Goal: Information Seeking & Learning: Learn about a topic

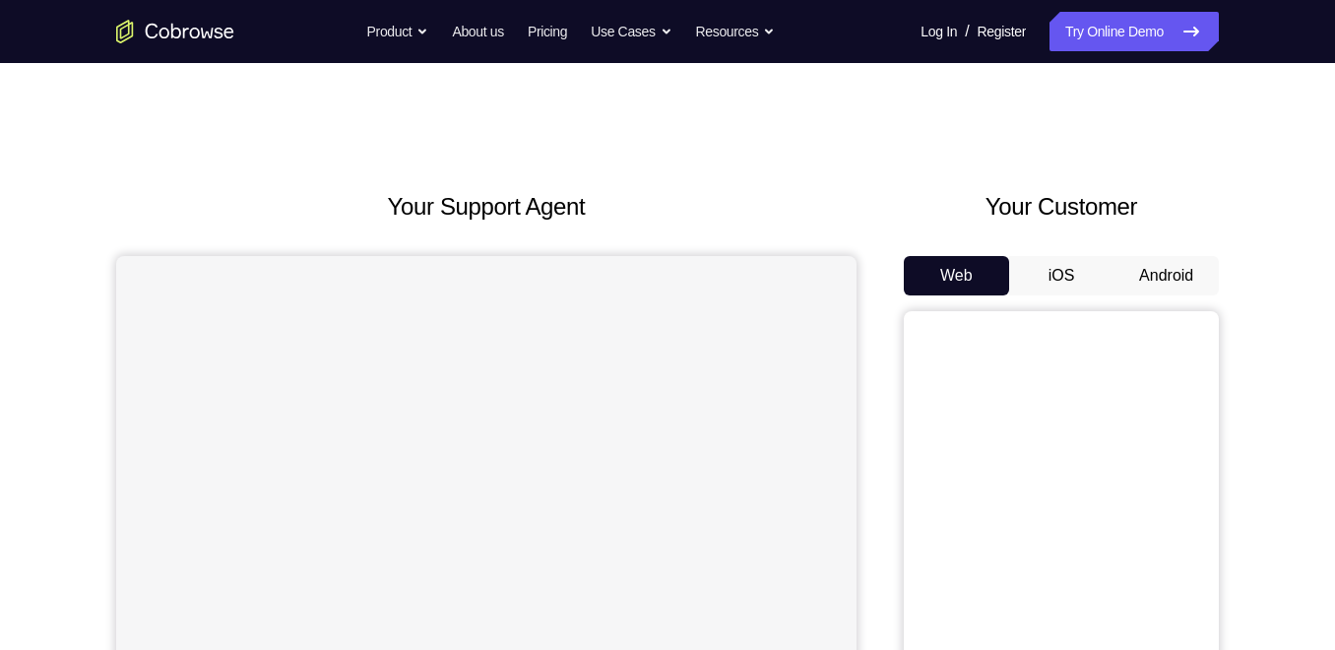
click at [1203, 264] on button "Android" at bounding box center [1165, 275] width 105 height 39
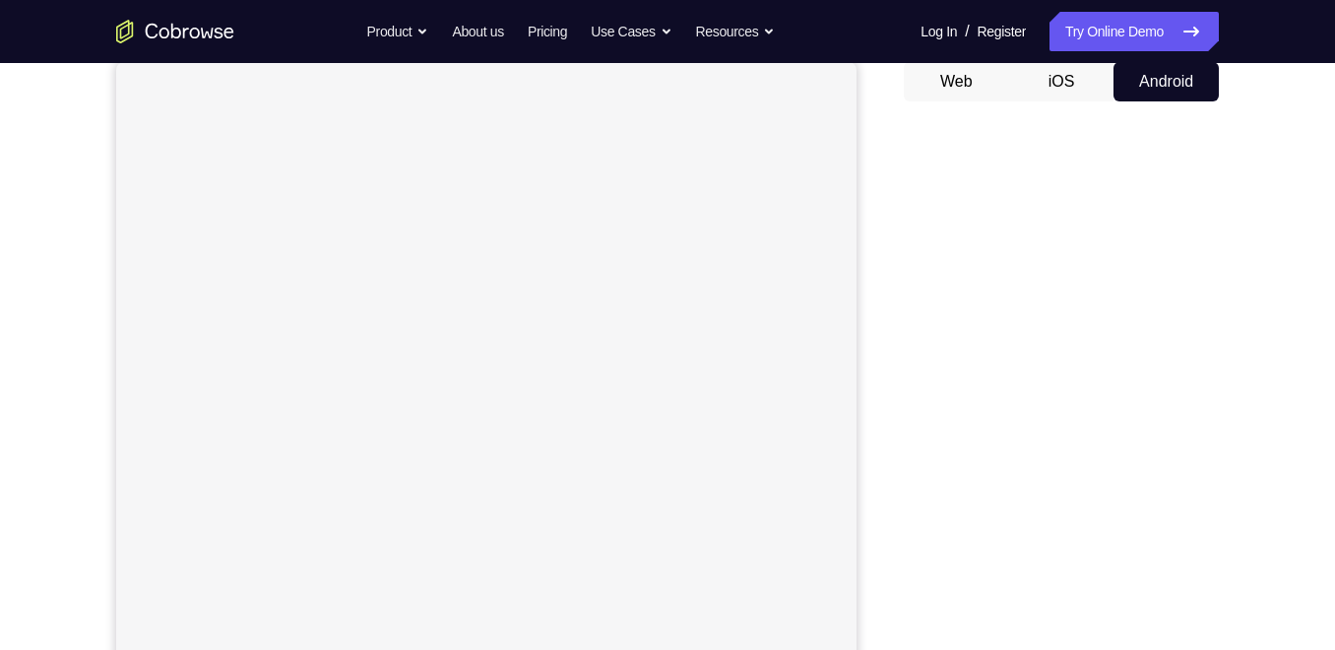
scroll to position [193, 0]
click at [1253, 332] on div "Your Support Agent Your Customer Web iOS Android Next Steps We’d be happy to gi…" at bounding box center [667, 519] width 1260 height 1299
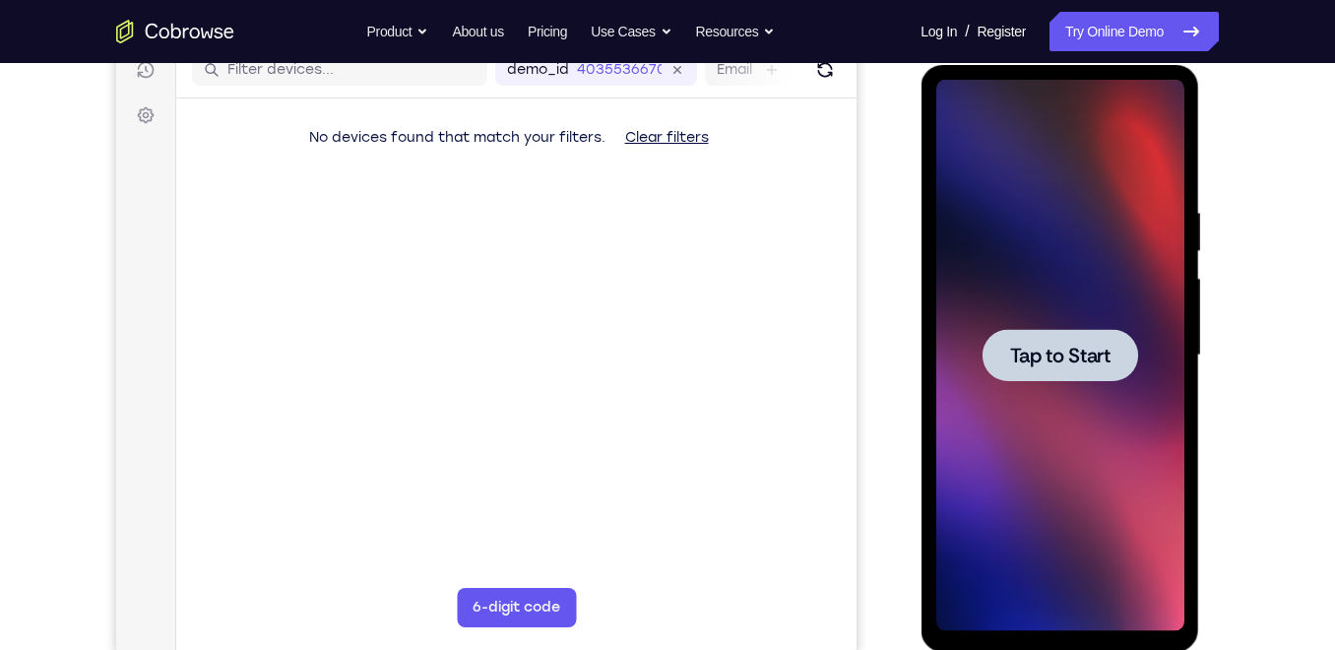
scroll to position [0, 0]
click at [1156, 350] on div at bounding box center [1059, 355] width 248 height 551
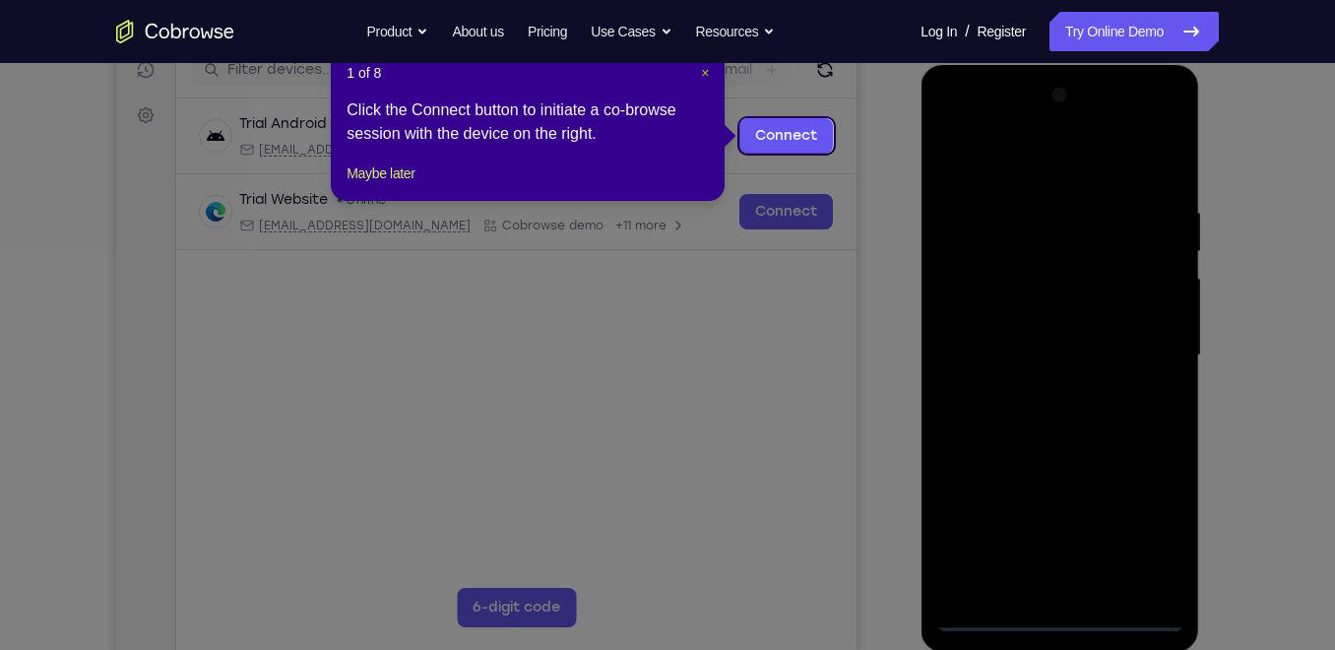
click at [701, 68] on span "×" at bounding box center [705, 73] width 8 height 16
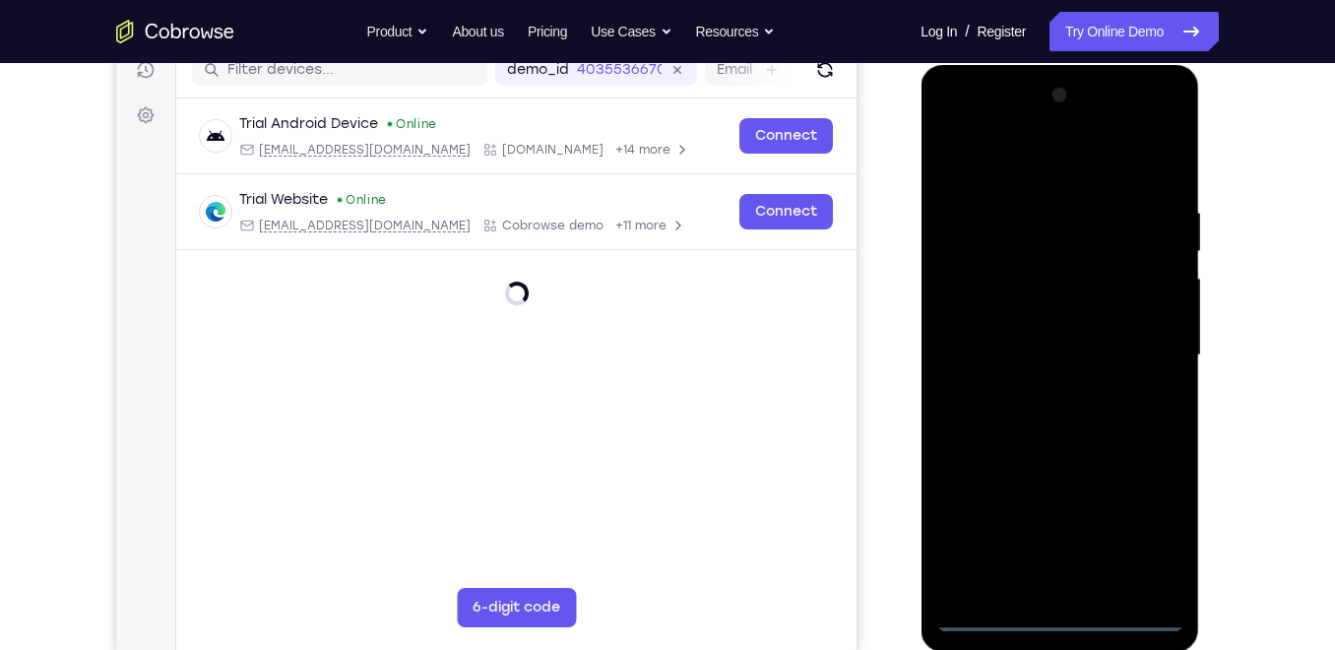
click at [1052, 628] on div at bounding box center [1059, 355] width 248 height 551
click at [1053, 620] on div at bounding box center [1059, 355] width 248 height 551
click at [1138, 532] on div at bounding box center [1059, 355] width 248 height 551
click at [1024, 171] on div at bounding box center [1059, 355] width 248 height 551
click at [1062, 159] on div at bounding box center [1059, 355] width 248 height 551
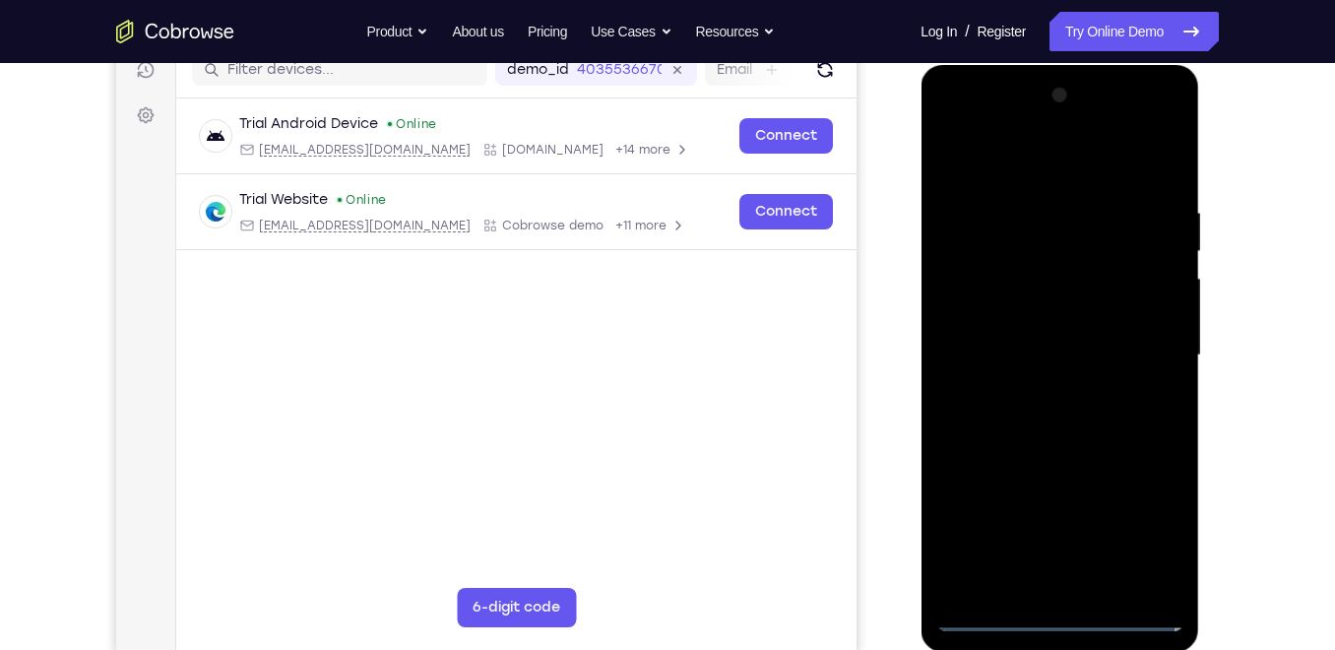
click at [1085, 163] on div at bounding box center [1059, 355] width 248 height 551
click at [979, 298] on div at bounding box center [1059, 355] width 248 height 551
click at [1000, 313] on div at bounding box center [1059, 355] width 248 height 551
click at [983, 303] on div at bounding box center [1059, 355] width 248 height 551
click at [970, 304] on div at bounding box center [1059, 355] width 248 height 551
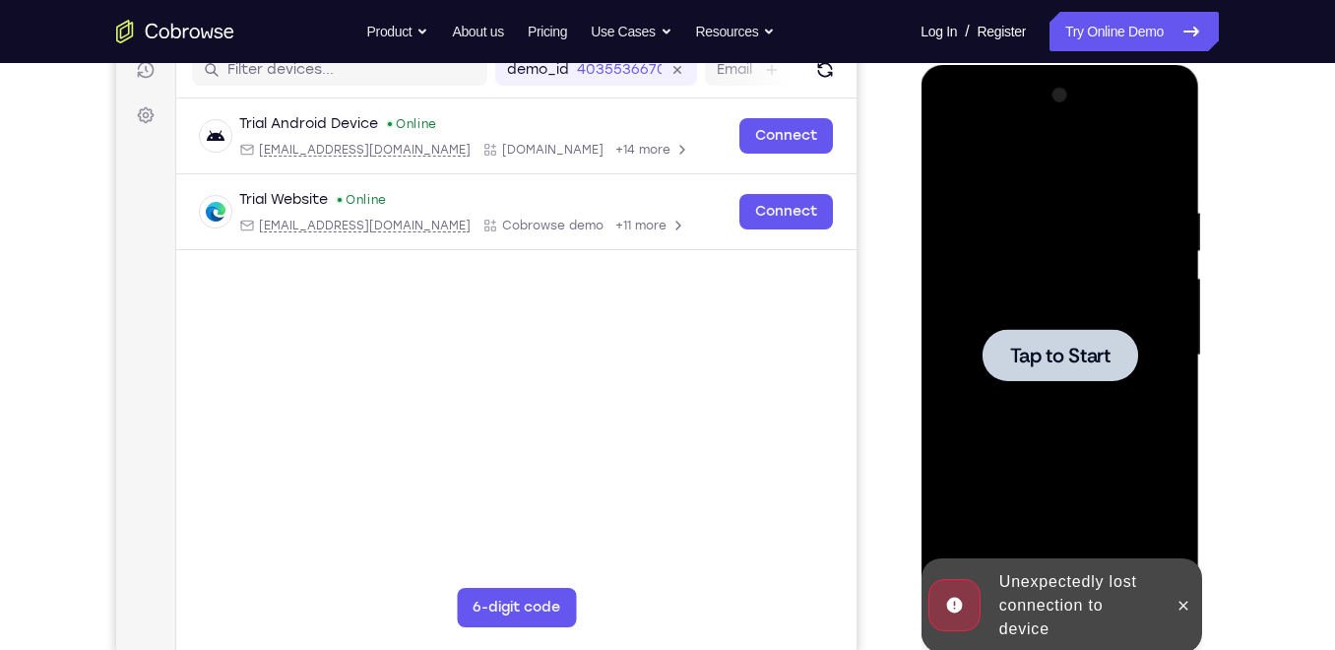
click at [1016, 340] on div at bounding box center [1060, 355] width 156 height 52
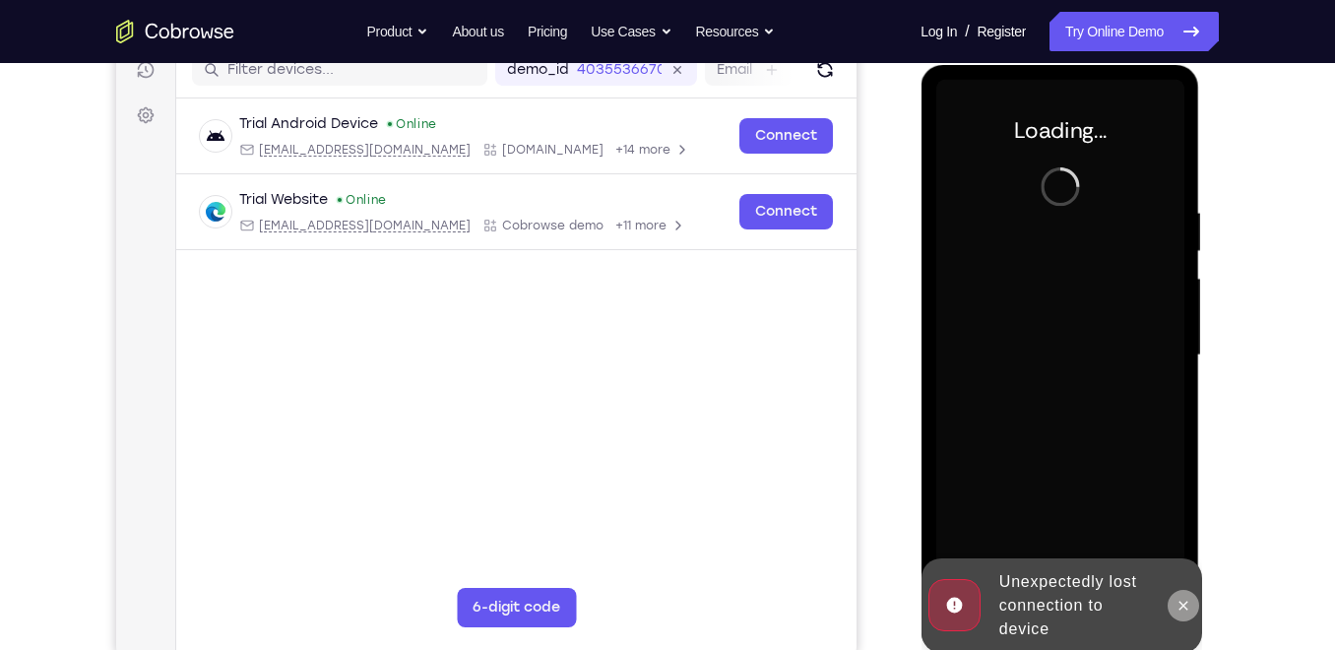
click at [1183, 604] on icon at bounding box center [1182, 605] width 9 height 9
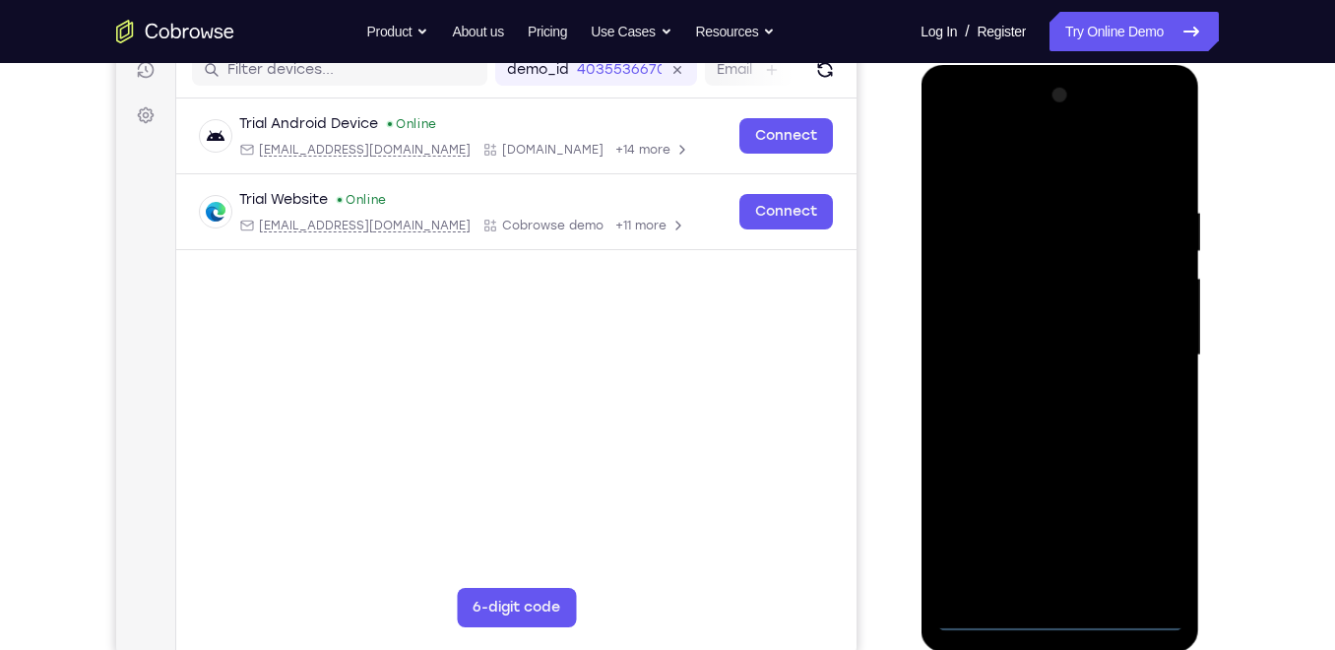
click at [1061, 611] on div at bounding box center [1059, 355] width 248 height 551
click at [1140, 534] on div at bounding box center [1059, 355] width 248 height 551
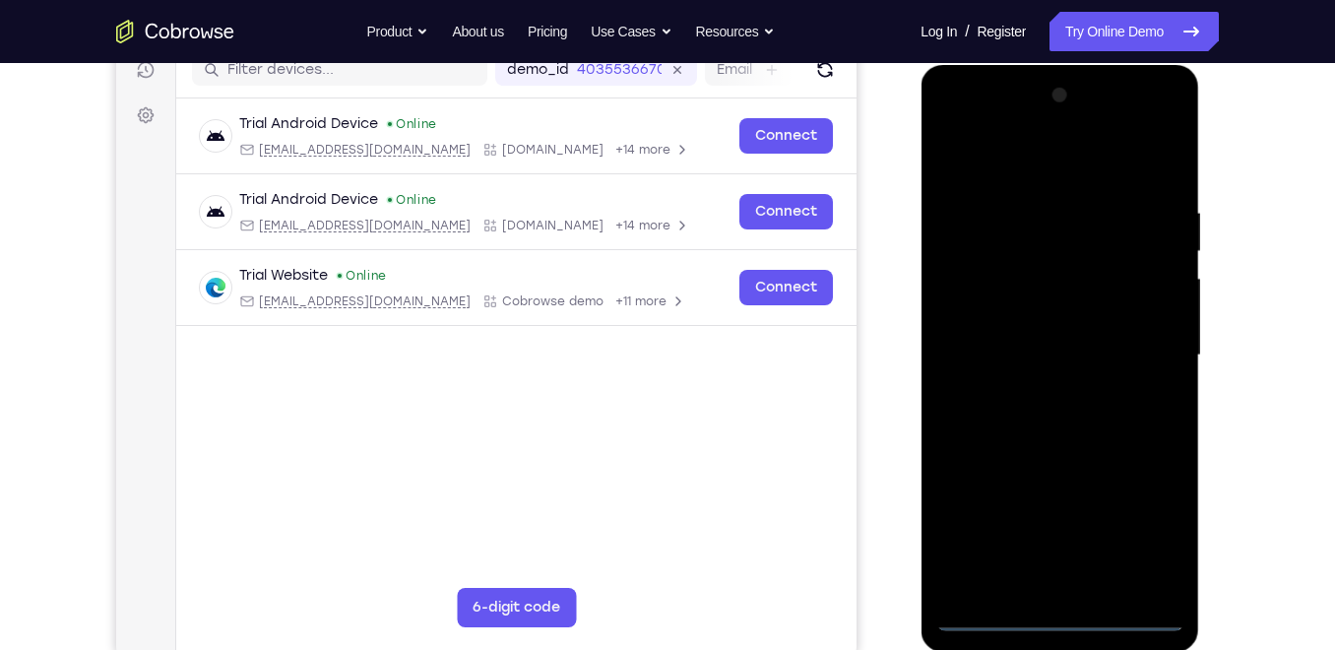
click at [1032, 158] on div at bounding box center [1059, 355] width 248 height 551
click at [974, 313] on div at bounding box center [1059, 355] width 248 height 551
click at [1100, 362] on div at bounding box center [1059, 355] width 248 height 551
click at [1056, 370] on div at bounding box center [1059, 355] width 248 height 551
click at [1056, 375] on div at bounding box center [1059, 355] width 248 height 551
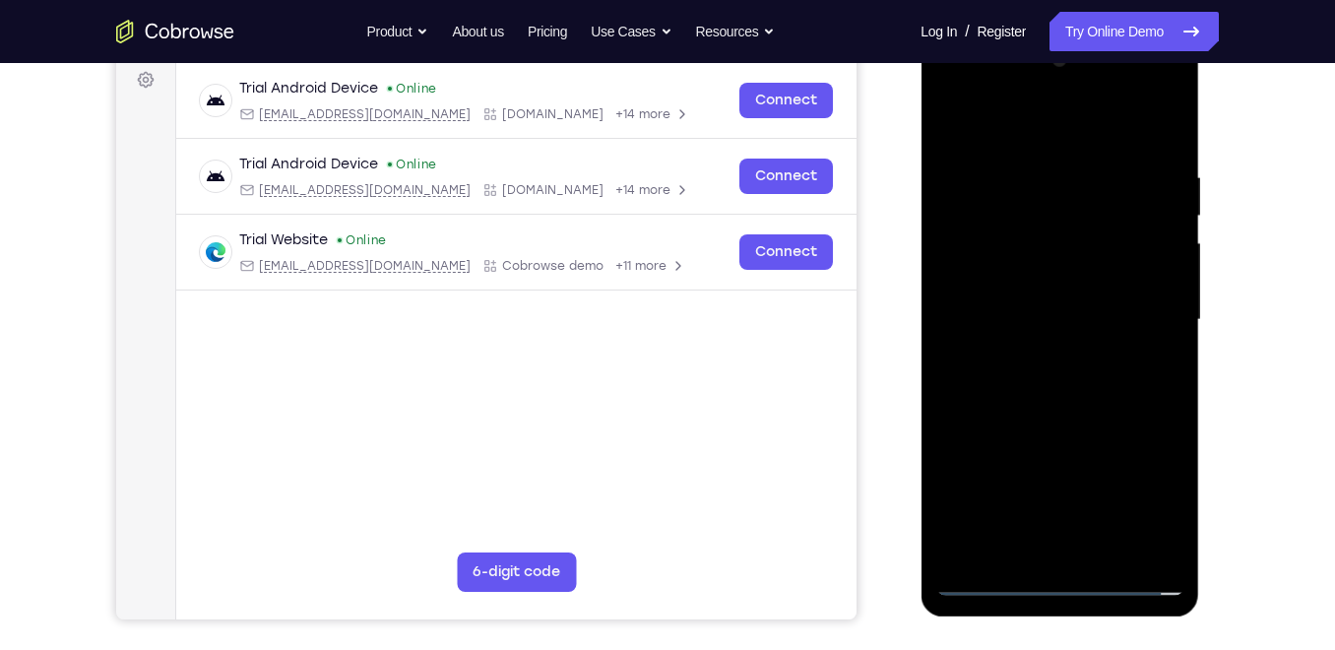
scroll to position [295, 0]
click at [1053, 429] on div at bounding box center [1059, 320] width 248 height 551
click at [1156, 286] on div at bounding box center [1059, 320] width 248 height 551
drag, startPoint x: 1090, startPoint y: 479, endPoint x: 1100, endPoint y: 307, distance: 172.6
click at [1100, 307] on div at bounding box center [1059, 320] width 248 height 551
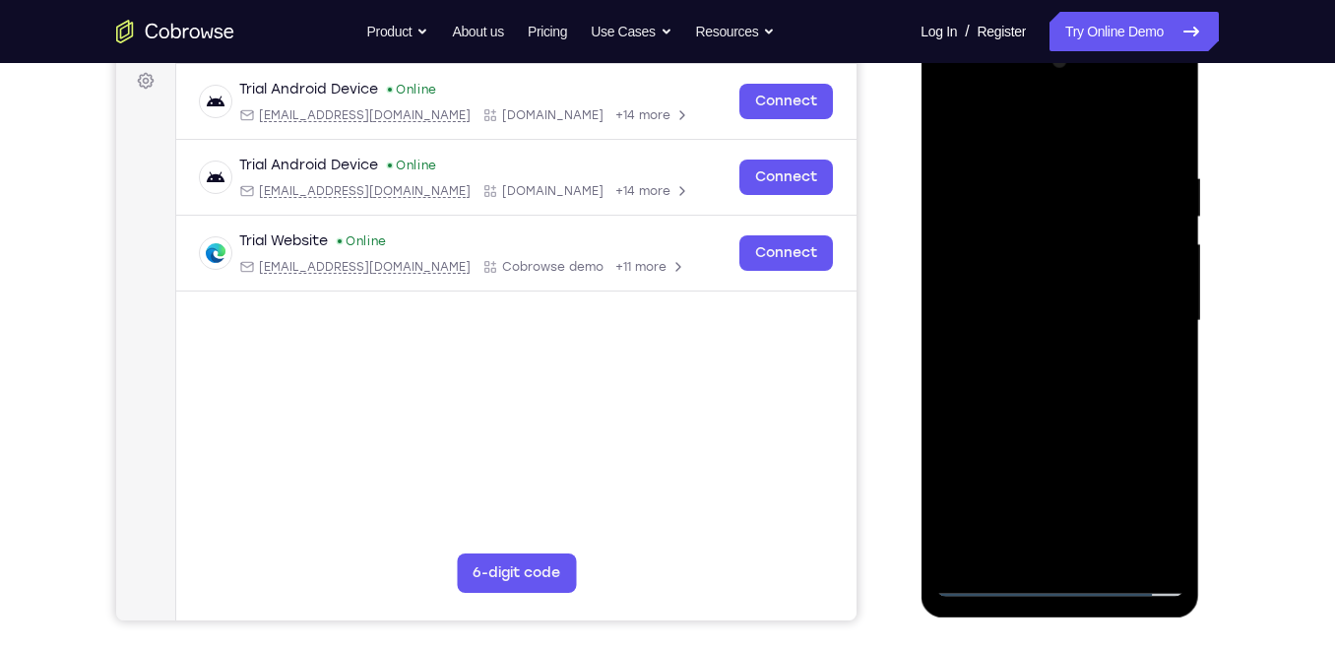
drag, startPoint x: 1057, startPoint y: 533, endPoint x: 1083, endPoint y: 328, distance: 206.4
click at [1083, 328] on div at bounding box center [1059, 320] width 248 height 551
click at [1060, 549] on div at bounding box center [1059, 320] width 248 height 551
click at [1055, 550] on div at bounding box center [1059, 320] width 248 height 551
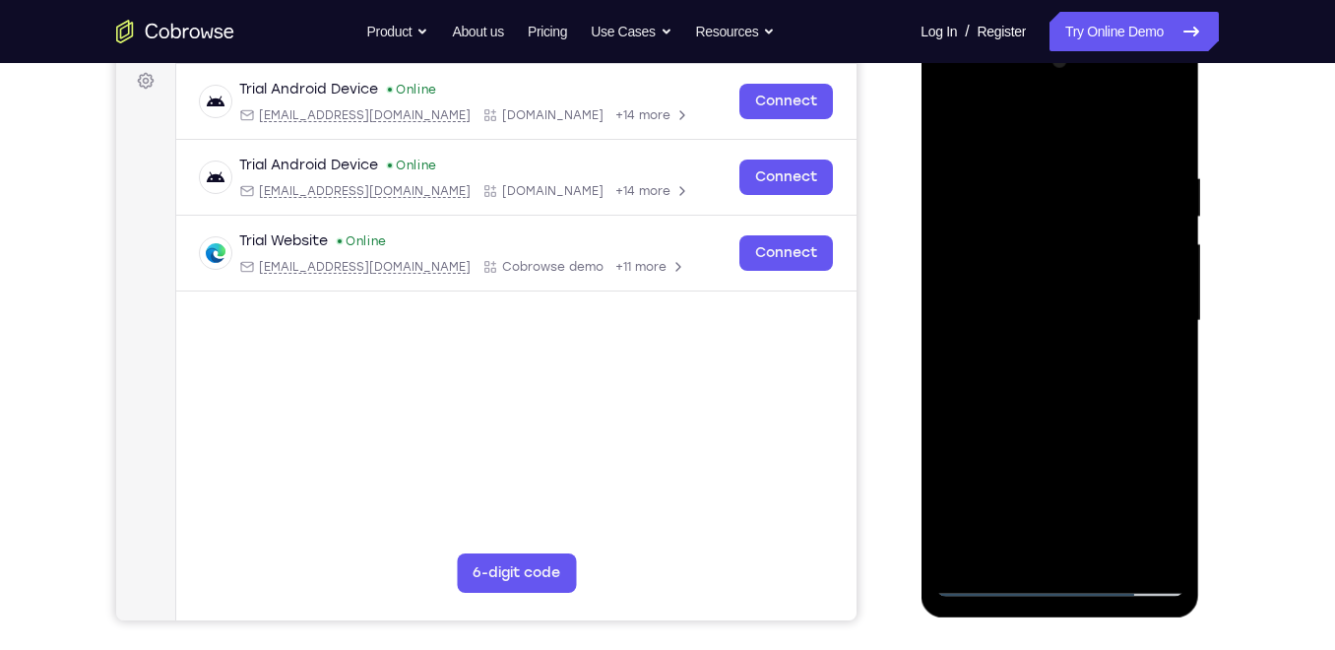
click at [1040, 288] on div at bounding box center [1059, 320] width 248 height 551
click at [1060, 363] on div at bounding box center [1059, 320] width 248 height 551
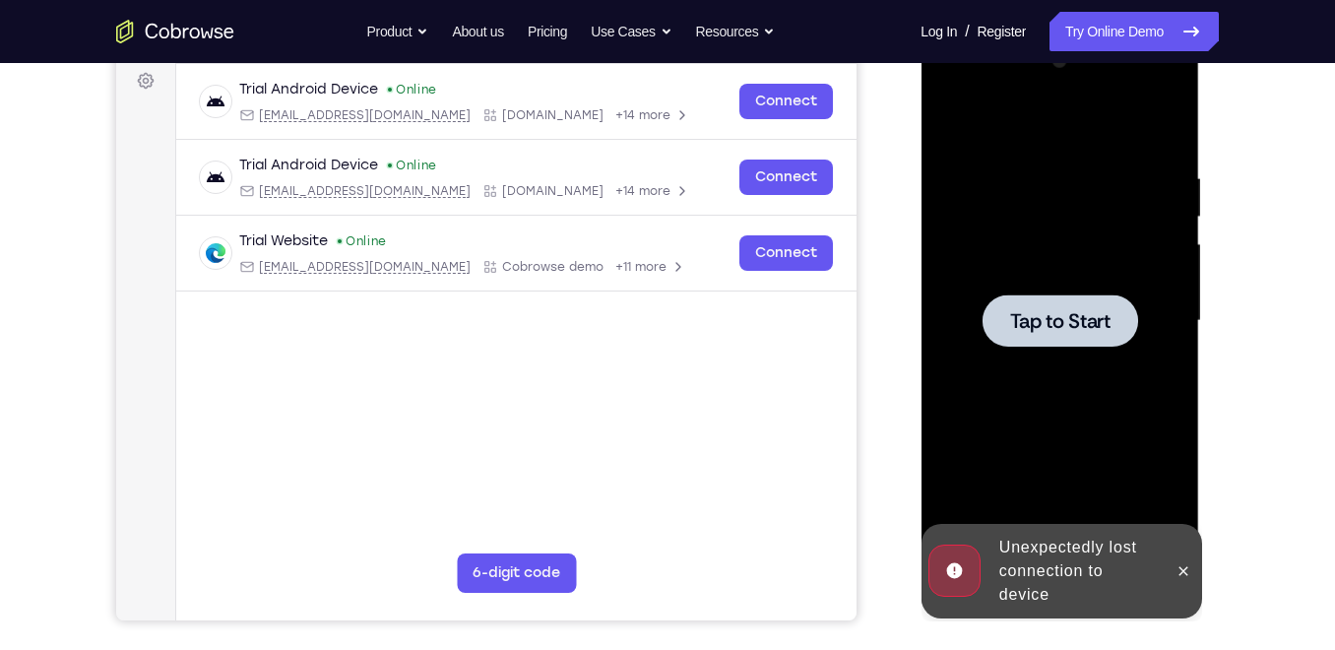
click at [1080, 311] on span "Tap to Start" at bounding box center [1059, 321] width 100 height 20
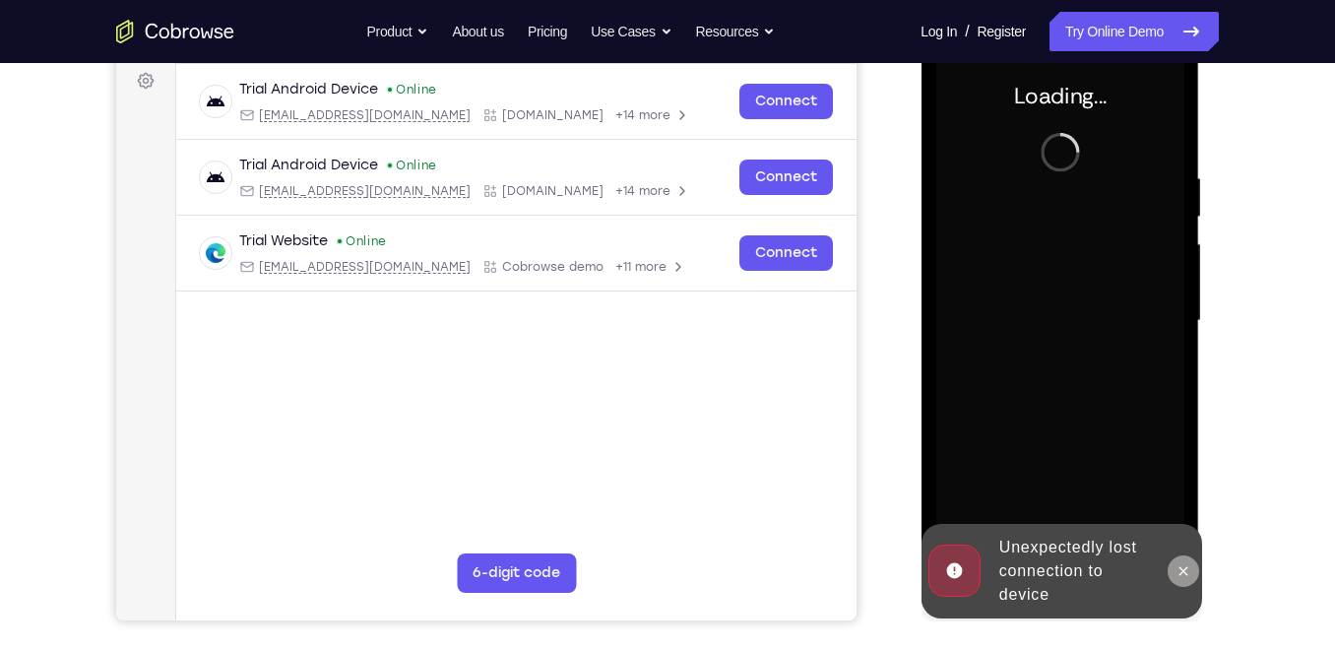
click at [1181, 566] on icon at bounding box center [1183, 571] width 16 height 16
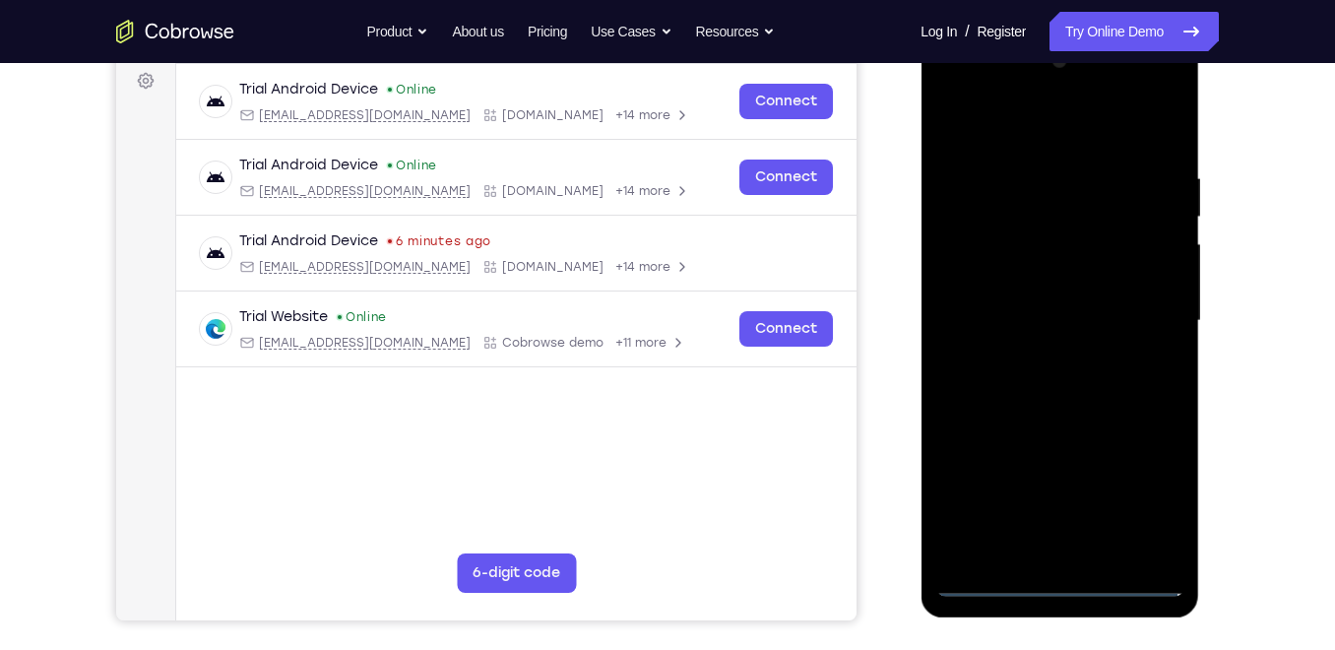
click at [1065, 578] on div at bounding box center [1059, 320] width 248 height 551
click at [1146, 491] on div at bounding box center [1059, 320] width 248 height 551
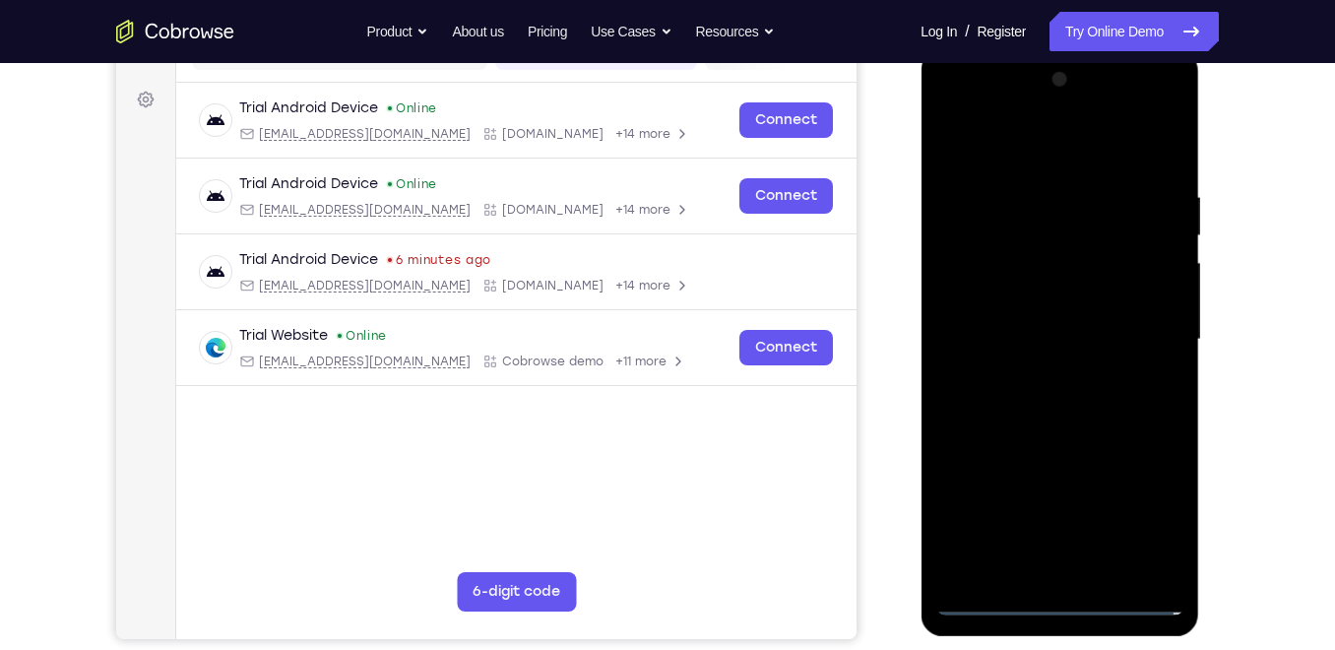
scroll to position [278, 0]
click at [1042, 164] on div at bounding box center [1059, 338] width 248 height 551
click at [1059, 148] on div at bounding box center [1059, 338] width 248 height 551
click at [980, 286] on div at bounding box center [1059, 338] width 248 height 551
click at [1062, 543] on div at bounding box center [1059, 338] width 248 height 551
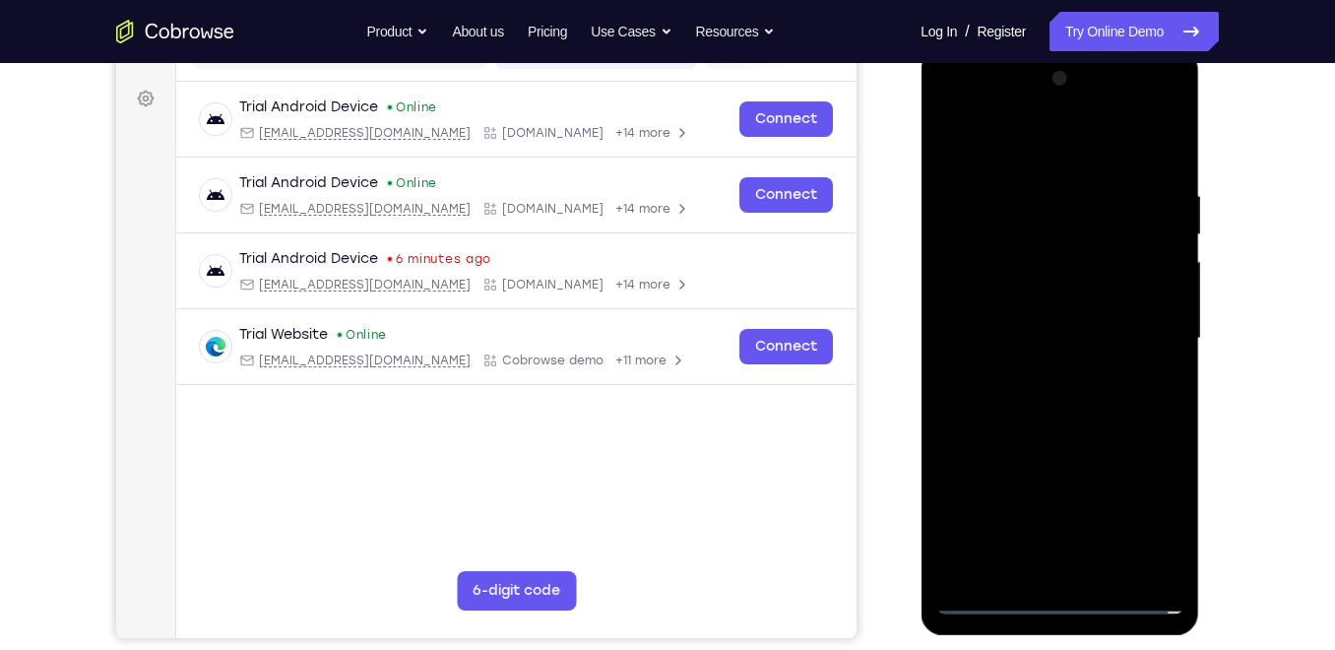
click at [1077, 570] on div at bounding box center [1059, 338] width 248 height 551
click at [1076, 576] on div at bounding box center [1059, 338] width 248 height 551
click at [949, 146] on div at bounding box center [1059, 338] width 248 height 551
click at [1079, 580] on div at bounding box center [1059, 338] width 248 height 551
click at [1053, 350] on div at bounding box center [1059, 338] width 248 height 551
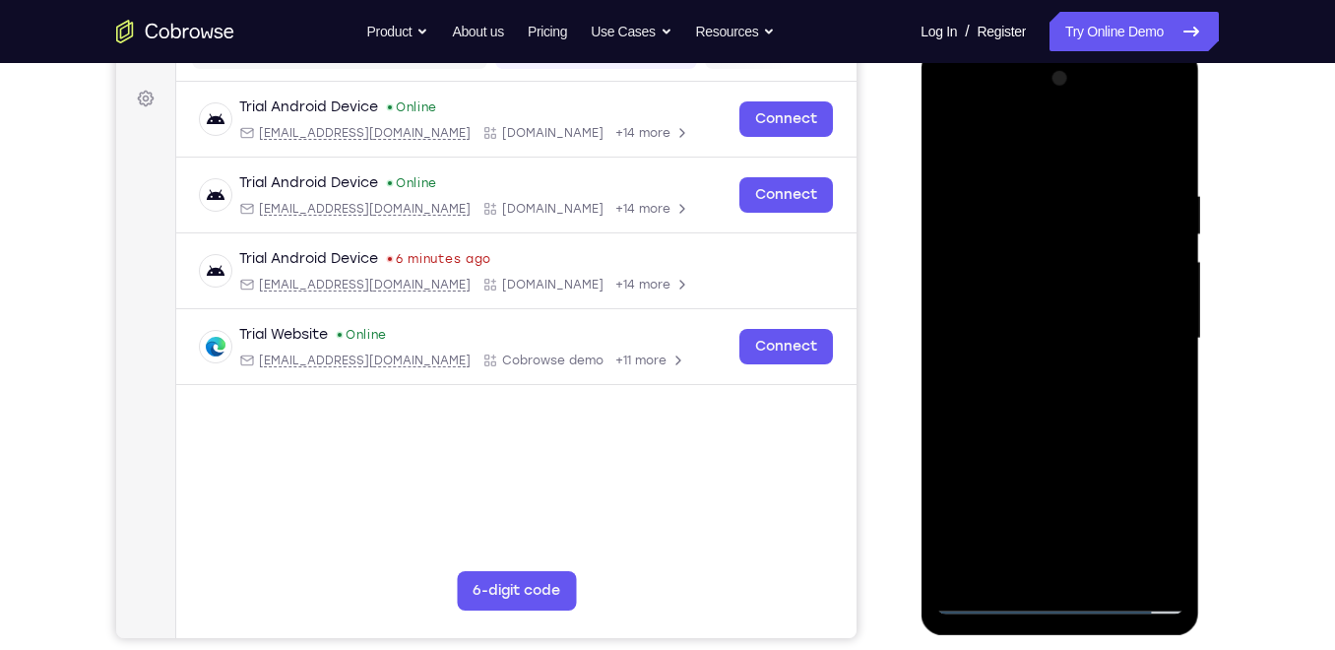
drag, startPoint x: 1118, startPoint y: 255, endPoint x: 1117, endPoint y: 202, distance: 53.2
click at [1117, 202] on div at bounding box center [1059, 338] width 248 height 551
click at [1088, 319] on div at bounding box center [1059, 338] width 248 height 551
click at [1049, 445] on div at bounding box center [1059, 338] width 248 height 551
click at [1141, 295] on div at bounding box center [1059, 338] width 248 height 551
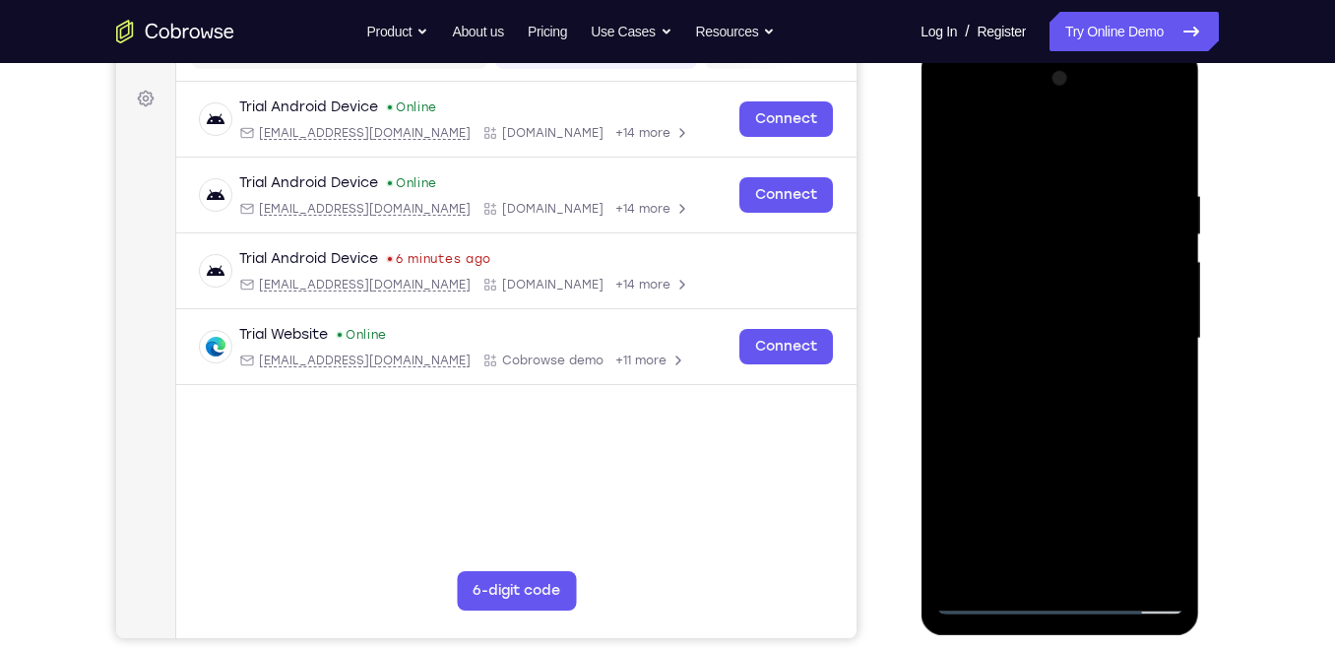
drag, startPoint x: 1096, startPoint y: 452, endPoint x: 1092, endPoint y: 342, distance: 110.3
click at [1092, 342] on div at bounding box center [1059, 338] width 248 height 551
drag, startPoint x: 1075, startPoint y: 524, endPoint x: 1081, endPoint y: 410, distance: 114.4
click at [1081, 410] on div at bounding box center [1059, 338] width 248 height 551
click at [1056, 566] on div at bounding box center [1059, 338] width 248 height 551
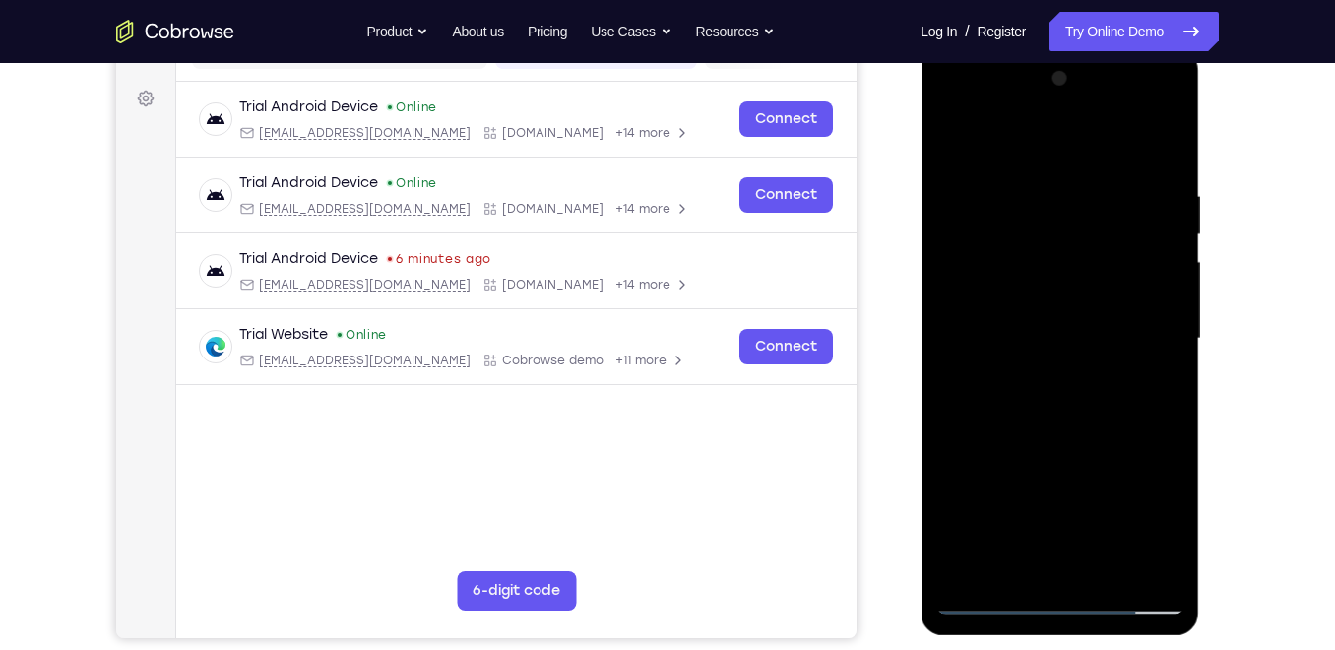
click at [1052, 299] on div at bounding box center [1059, 338] width 248 height 551
click at [1043, 298] on div at bounding box center [1059, 338] width 248 height 551
click at [1048, 374] on div at bounding box center [1059, 338] width 248 height 551
click at [1062, 300] on div at bounding box center [1059, 338] width 248 height 551
click at [1046, 387] on div at bounding box center [1059, 338] width 248 height 551
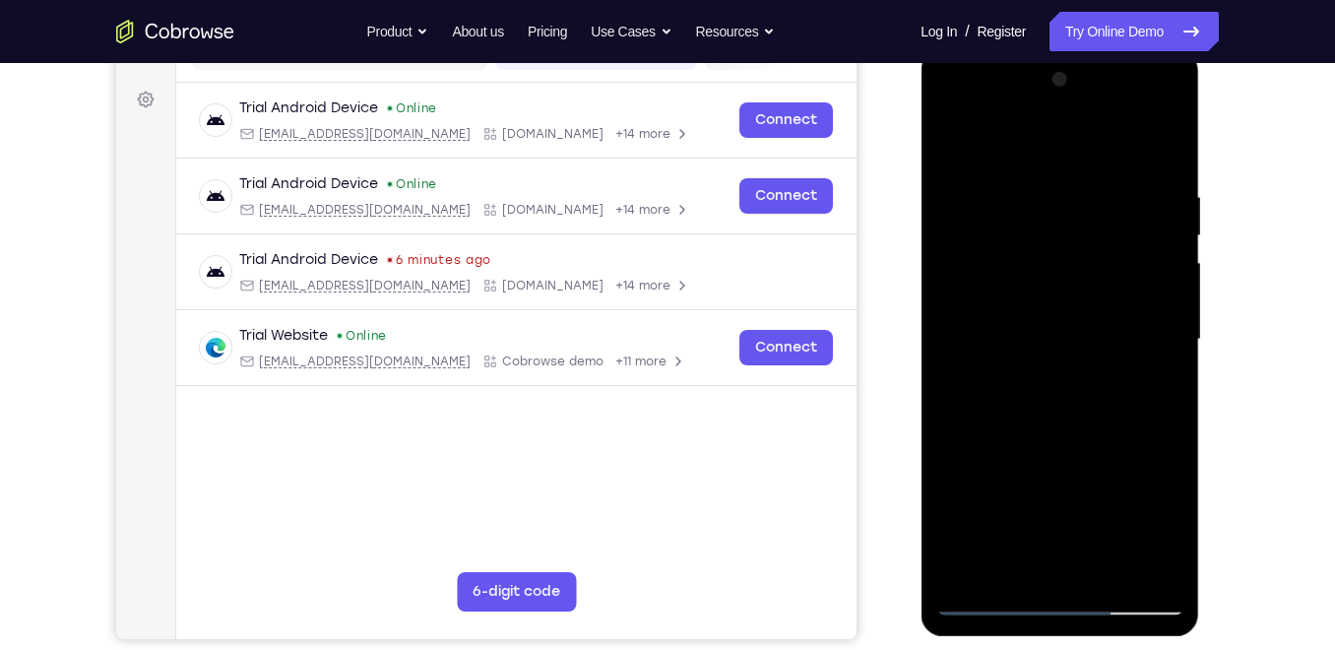
scroll to position [276, 0]
click at [1166, 117] on div at bounding box center [1059, 340] width 248 height 551
click at [1098, 479] on div at bounding box center [1059, 340] width 248 height 551
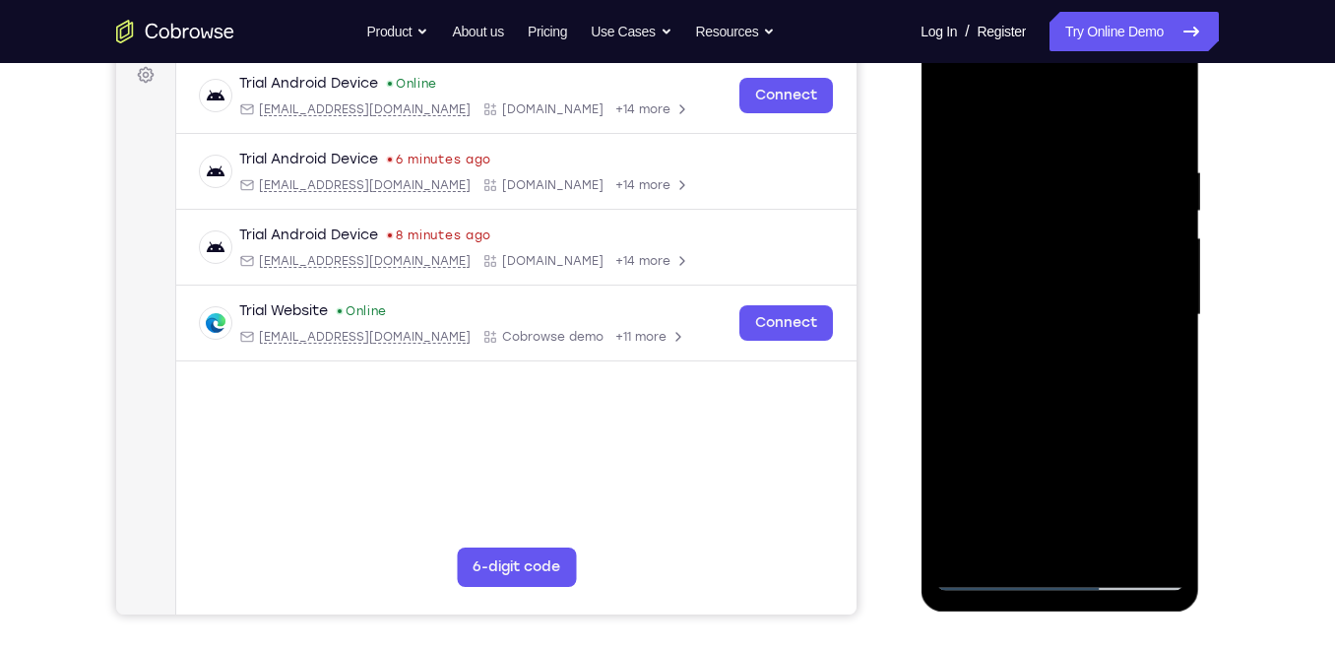
scroll to position [286, 0]
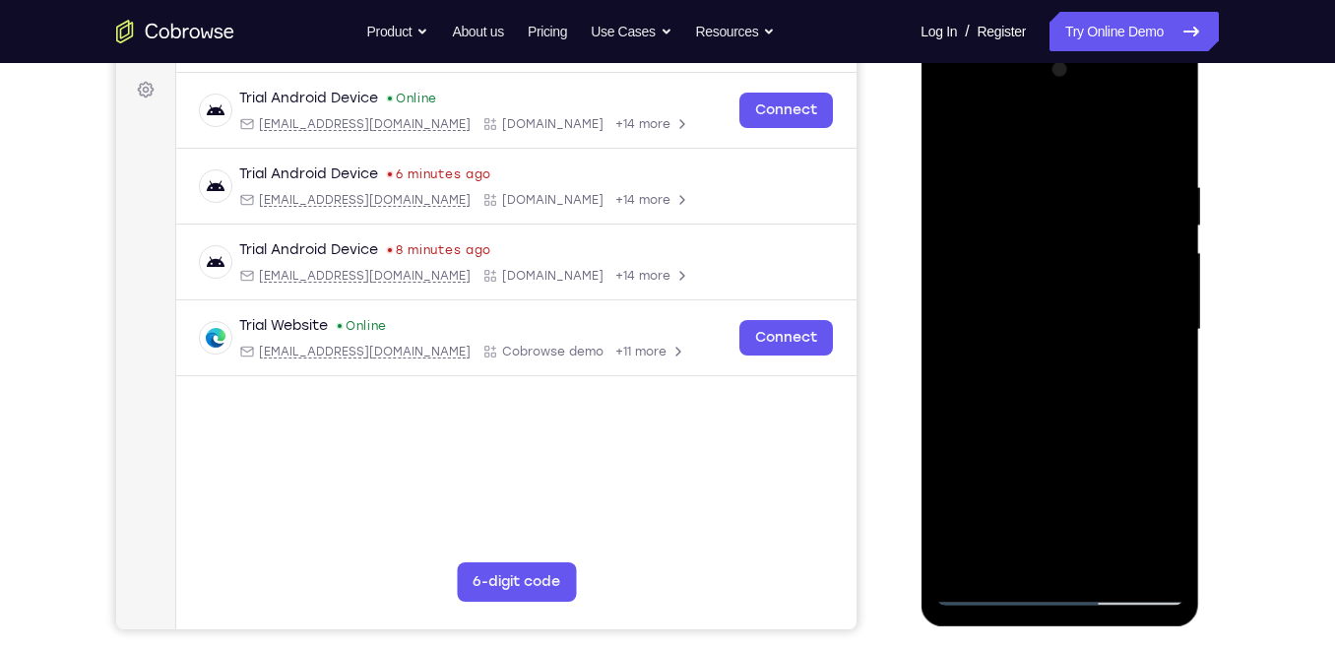
click at [1139, 364] on div at bounding box center [1059, 329] width 248 height 551
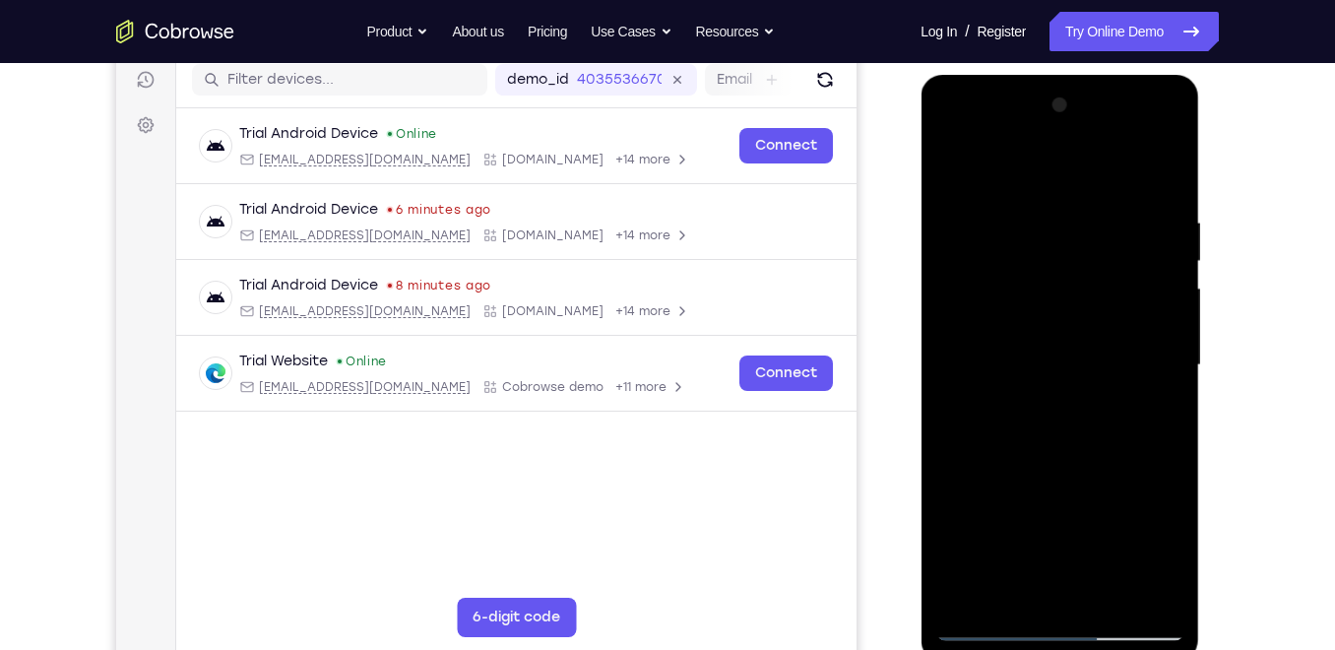
scroll to position [316, 0]
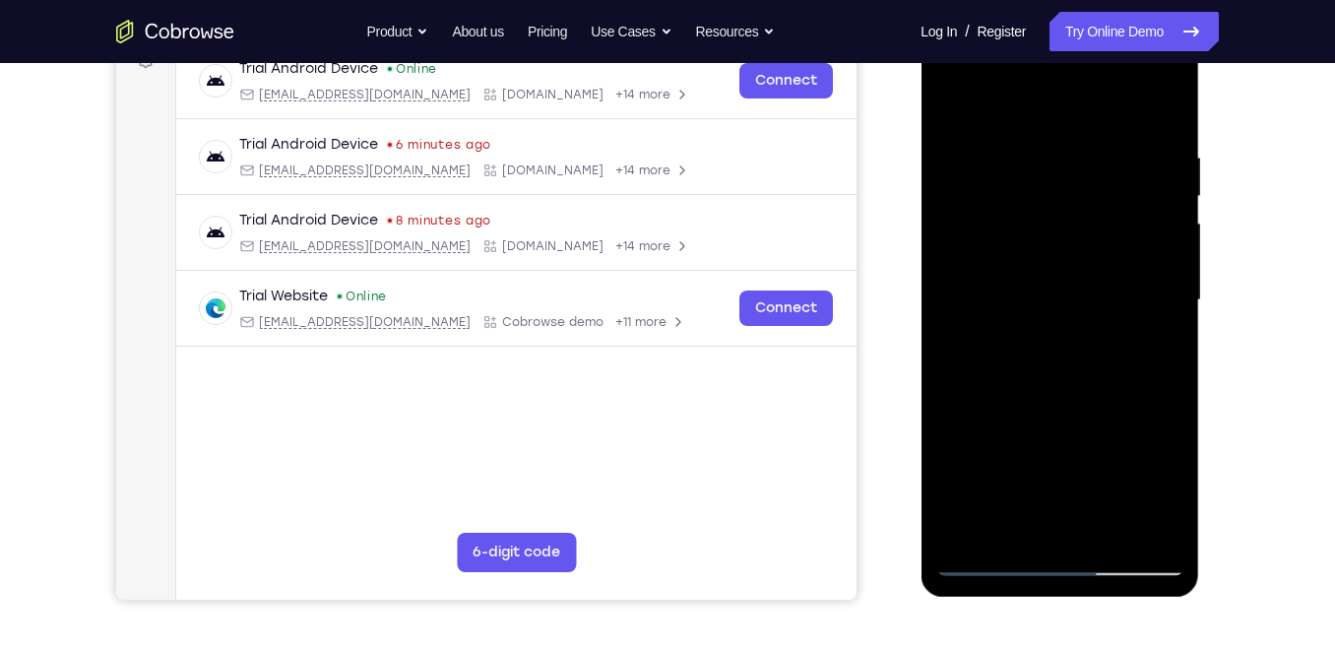
click at [1050, 77] on div at bounding box center [1059, 300] width 248 height 551
click at [1035, 119] on div at bounding box center [1059, 300] width 248 height 551
click at [956, 95] on div at bounding box center [1059, 300] width 248 height 551
click at [969, 92] on div at bounding box center [1059, 300] width 248 height 551
click at [969, 95] on div at bounding box center [1059, 300] width 248 height 551
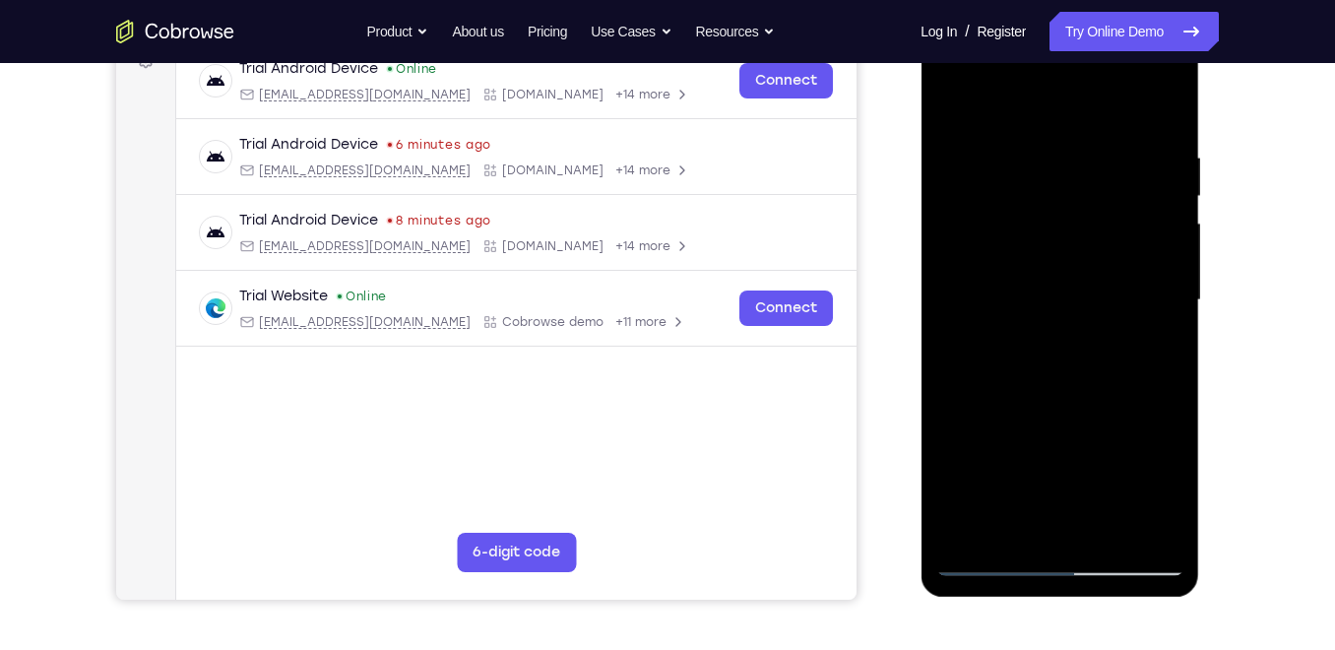
click at [1005, 109] on div at bounding box center [1059, 300] width 248 height 551
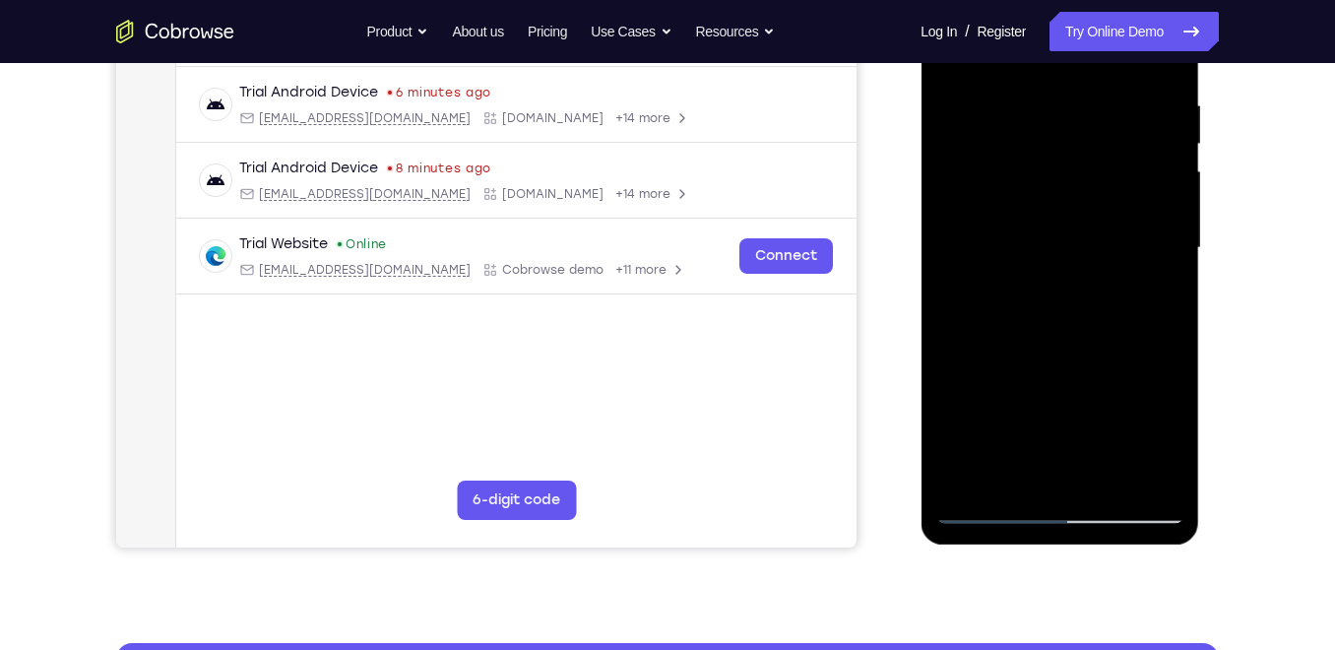
scroll to position [371, 0]
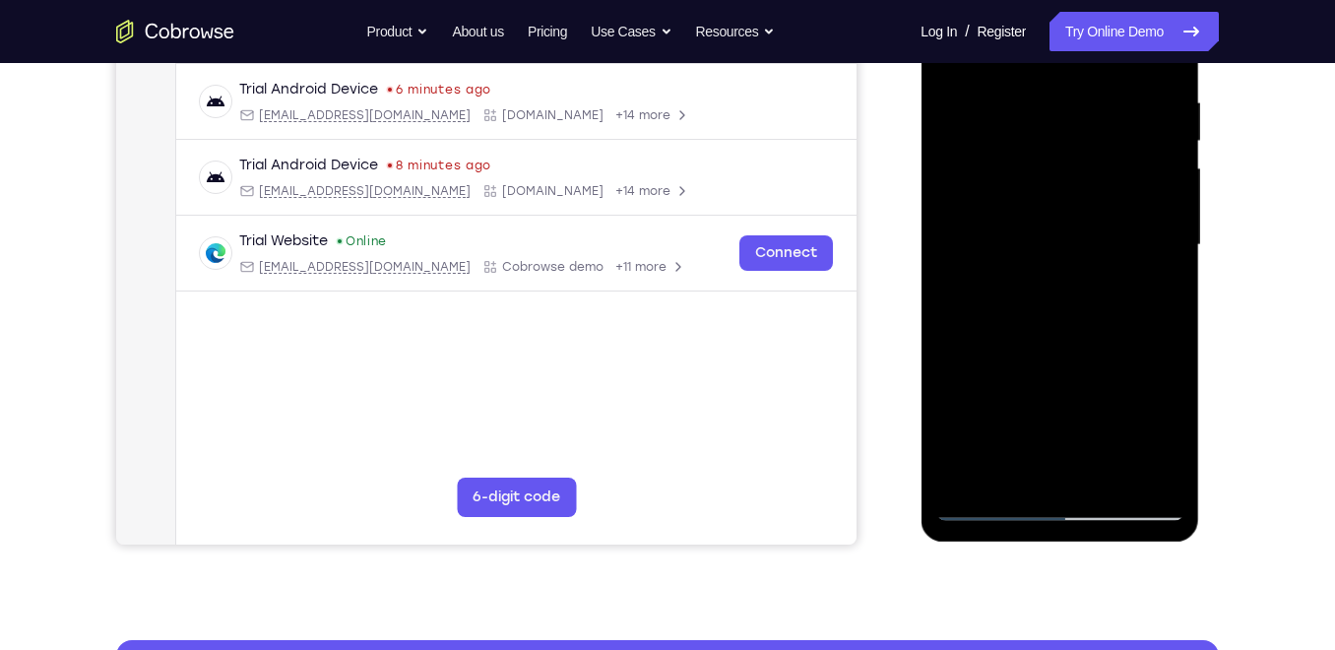
click at [997, 72] on div at bounding box center [1059, 244] width 248 height 551
click at [1080, 240] on div at bounding box center [1059, 244] width 248 height 551
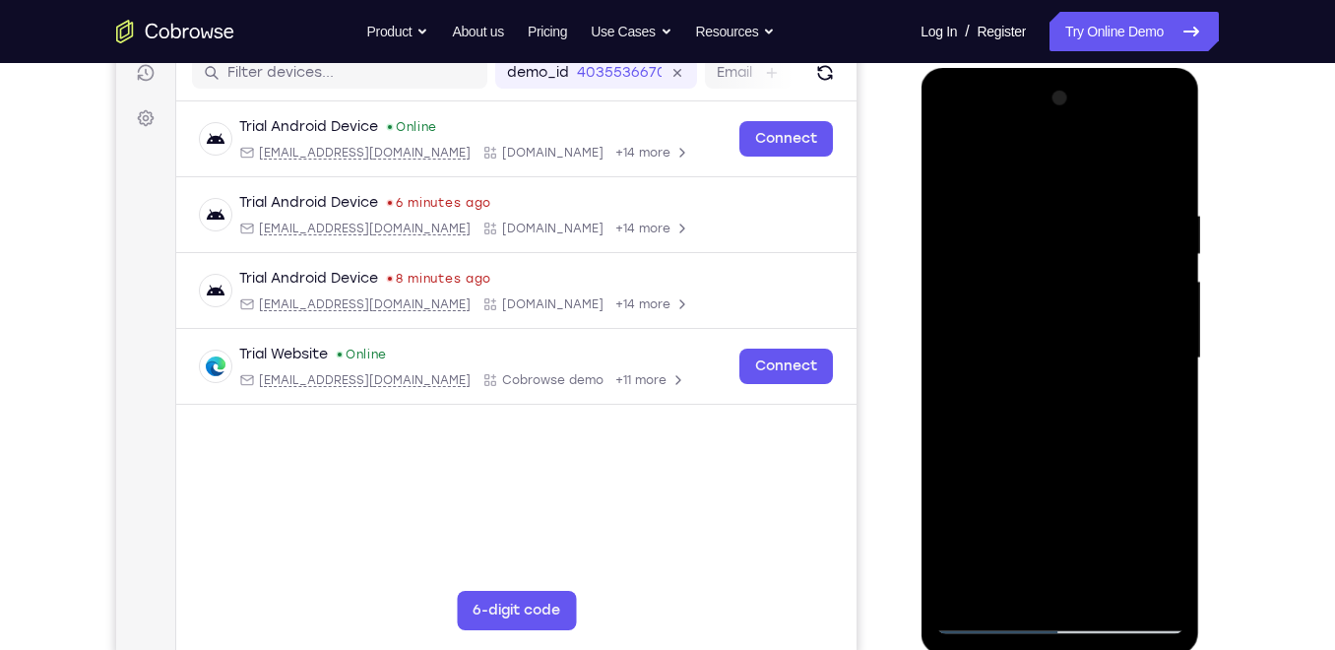
scroll to position [260, 0]
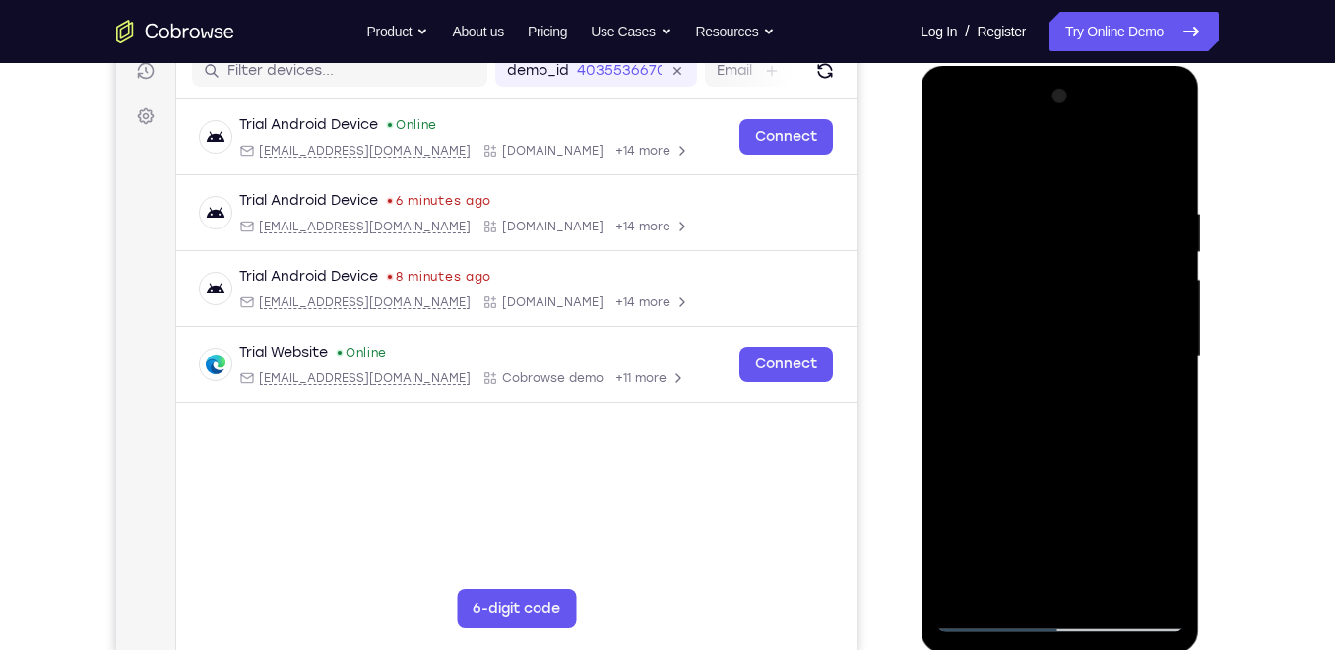
click at [1027, 301] on div at bounding box center [1059, 356] width 248 height 551
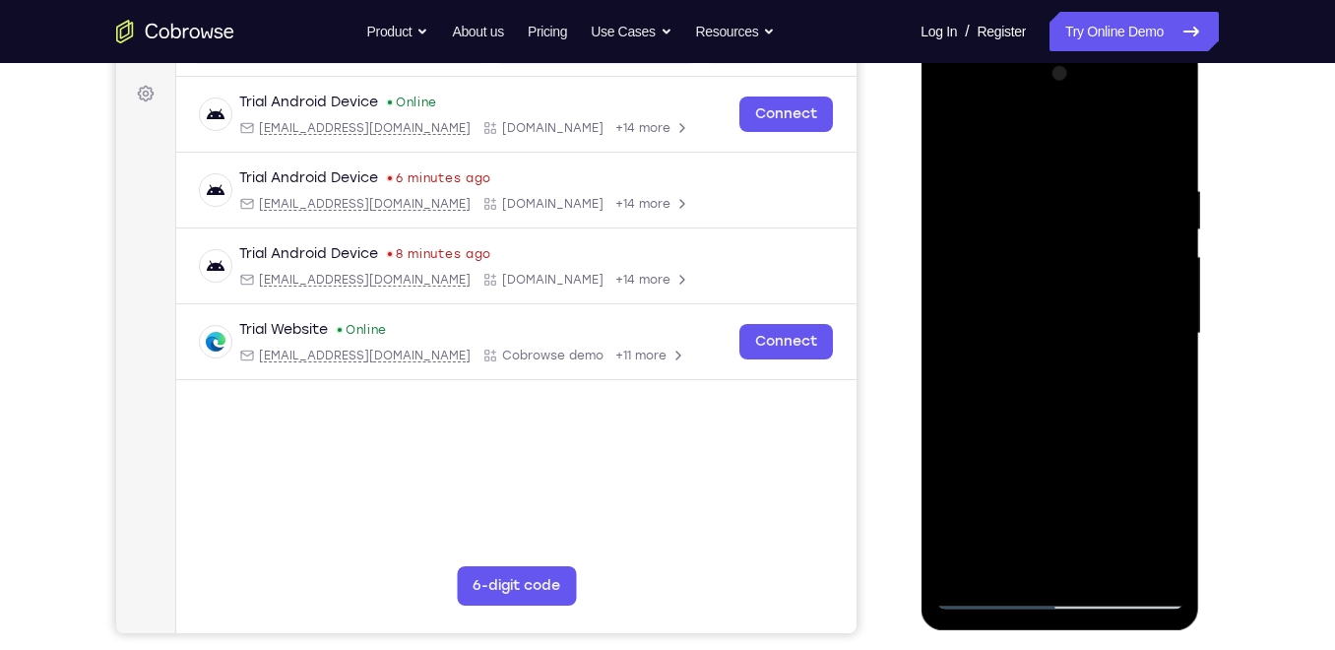
scroll to position [286, 0]
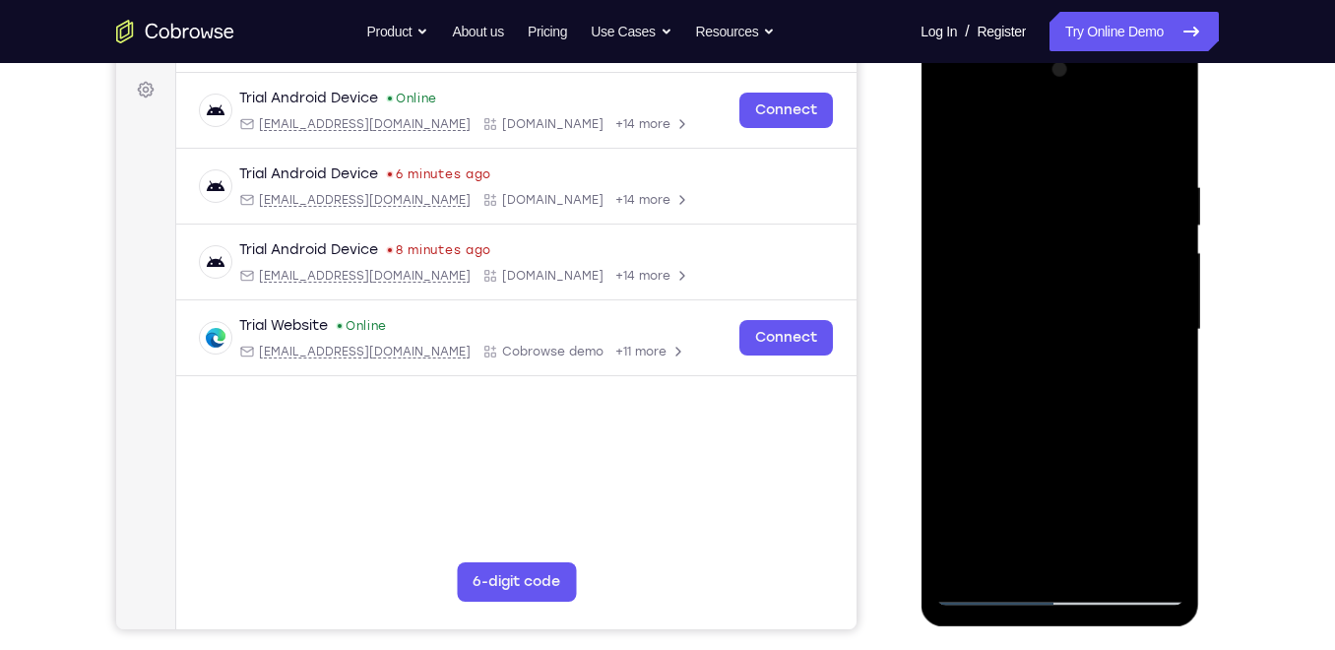
drag, startPoint x: 1123, startPoint y: 273, endPoint x: 924, endPoint y: 296, distance: 200.3
click at [924, 296] on div at bounding box center [1060, 332] width 279 height 587
click at [1167, 158] on div at bounding box center [1059, 329] width 248 height 551
click at [1116, 241] on div at bounding box center [1059, 329] width 248 height 551
drag, startPoint x: 964, startPoint y: 370, endPoint x: 1016, endPoint y: 369, distance: 52.2
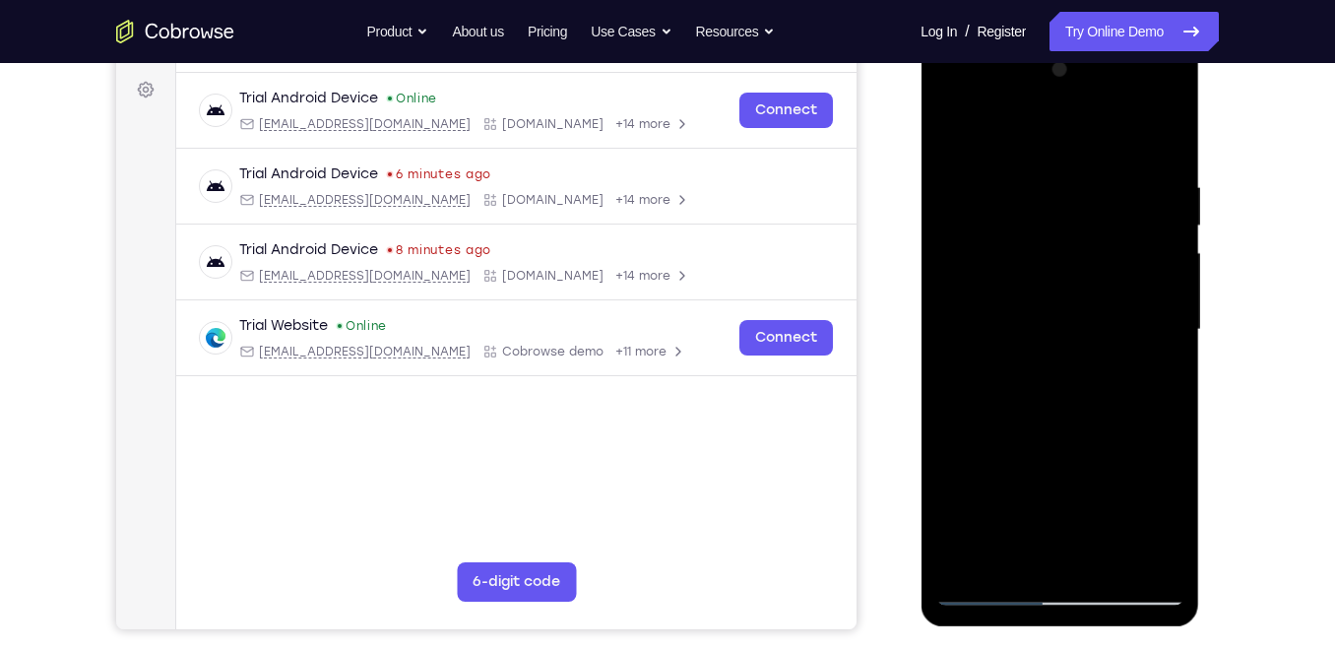
click at [1016, 369] on div at bounding box center [1059, 329] width 248 height 551
click at [1118, 235] on div at bounding box center [1059, 329] width 248 height 551
drag, startPoint x: 981, startPoint y: 461, endPoint x: 1203, endPoint y: 438, distance: 223.7
click at [1201, 438] on html "Online web based iOS Simulators and Android Emulators. Run iPhone, iPad, Mobile…" at bounding box center [1061, 334] width 281 height 591
drag, startPoint x: 979, startPoint y: 478, endPoint x: 1083, endPoint y: 473, distance: 104.5
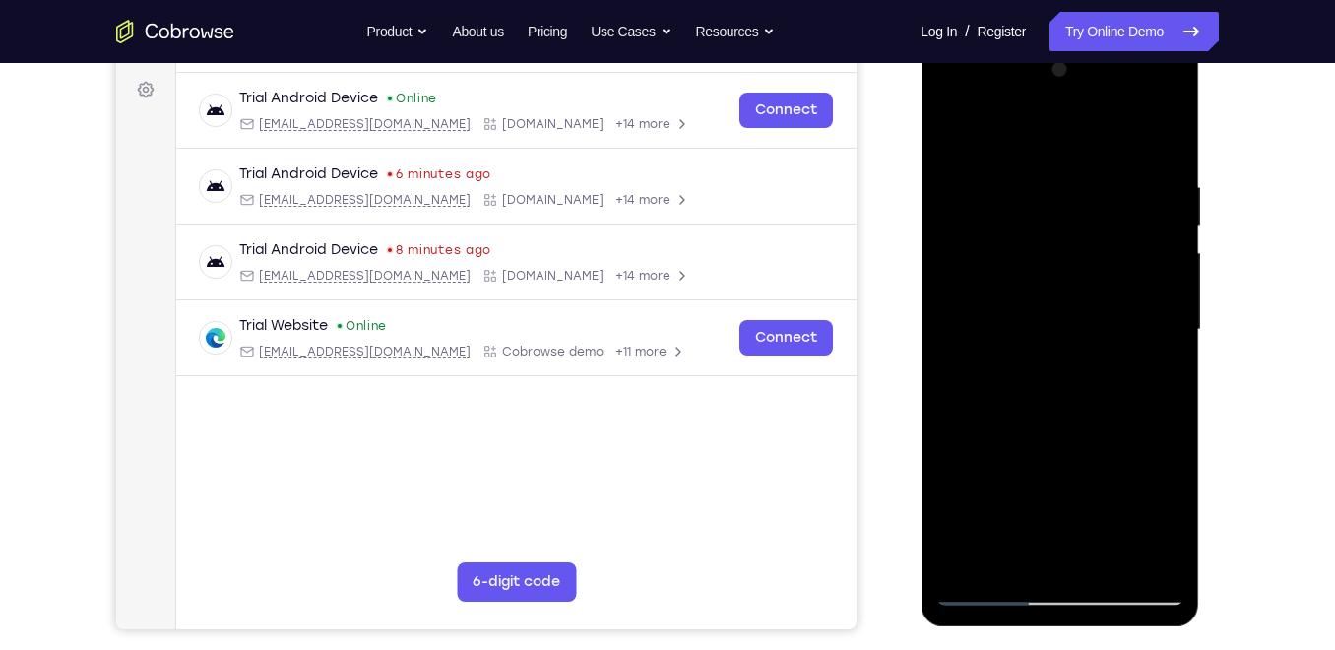
click at [1083, 473] on div at bounding box center [1059, 329] width 248 height 551
drag, startPoint x: 957, startPoint y: 477, endPoint x: 1043, endPoint y: 486, distance: 86.2
click at [1043, 486] on div at bounding box center [1059, 329] width 248 height 551
drag, startPoint x: 964, startPoint y: 484, endPoint x: 1233, endPoint y: 467, distance: 269.4
click at [1201, 467] on html "Online web based iOS Simulators and Android Emulators. Run iPhone, iPad, Mobile…" at bounding box center [1061, 334] width 281 height 591
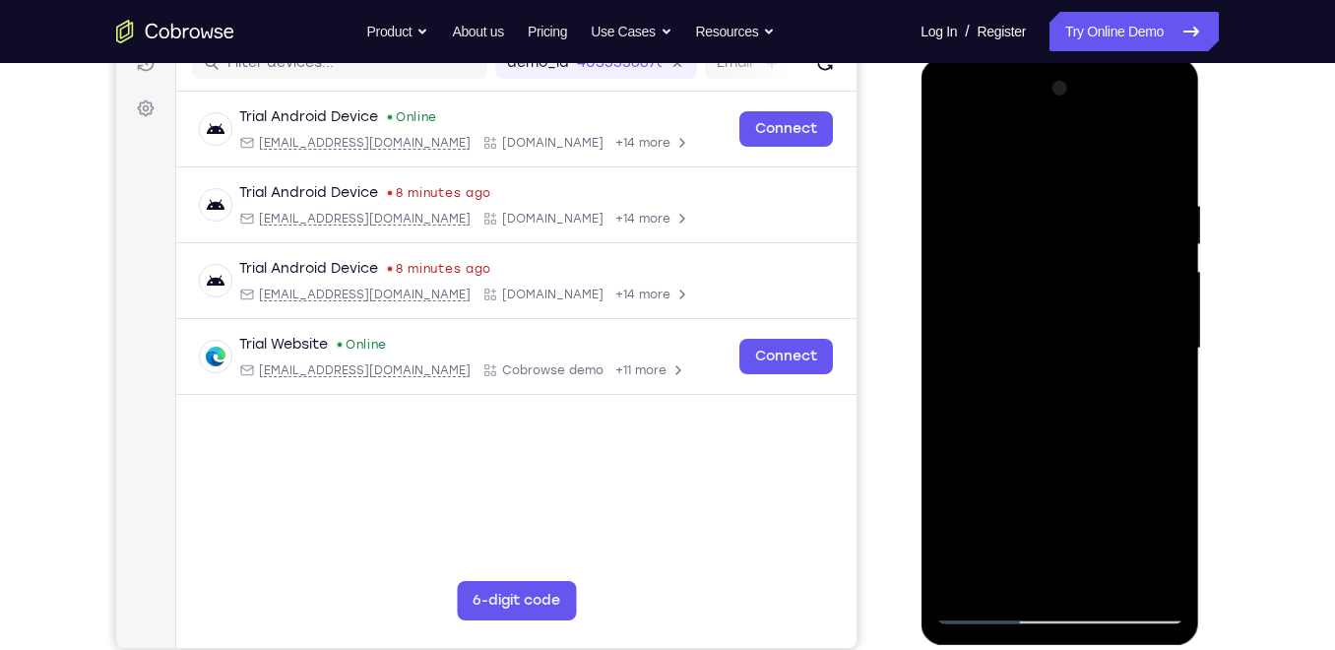
scroll to position [267, 0]
drag, startPoint x: 953, startPoint y: 484, endPoint x: 961, endPoint y: 364, distance: 120.4
click at [961, 364] on div at bounding box center [1059, 349] width 248 height 551
drag, startPoint x: 973, startPoint y: 389, endPoint x: 1145, endPoint y: 381, distance: 172.5
click at [1145, 381] on div at bounding box center [1059, 349] width 248 height 551
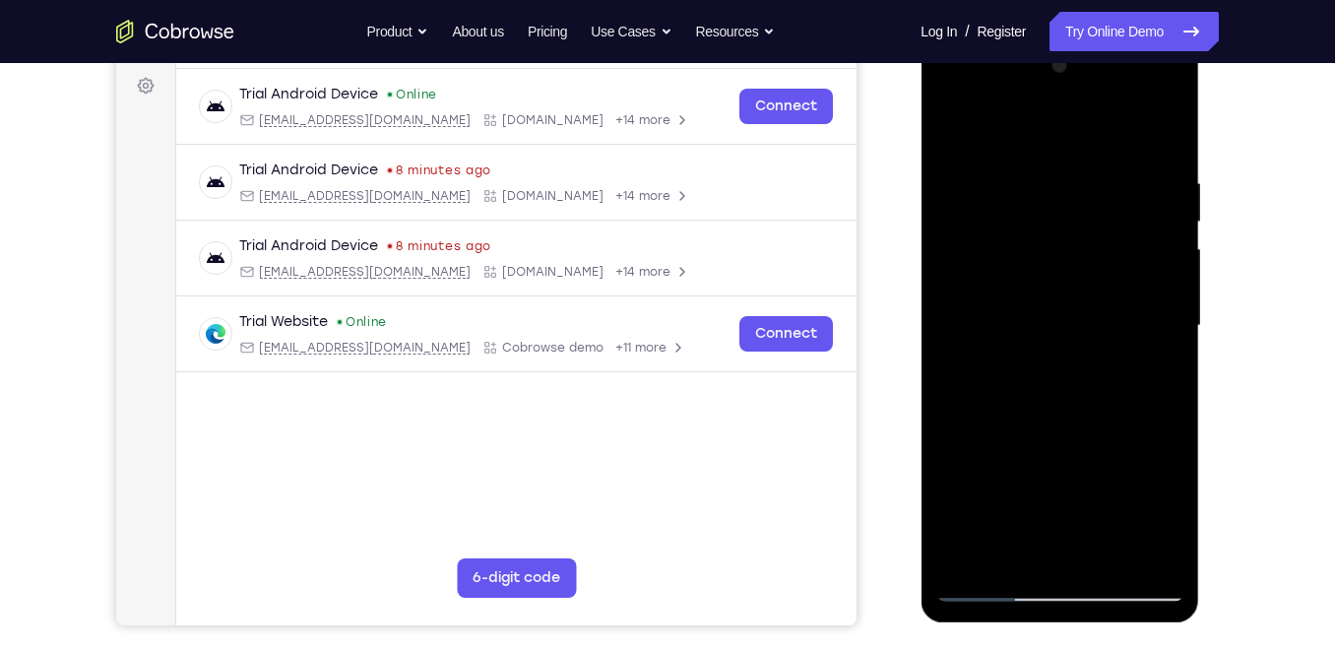
scroll to position [292, 0]
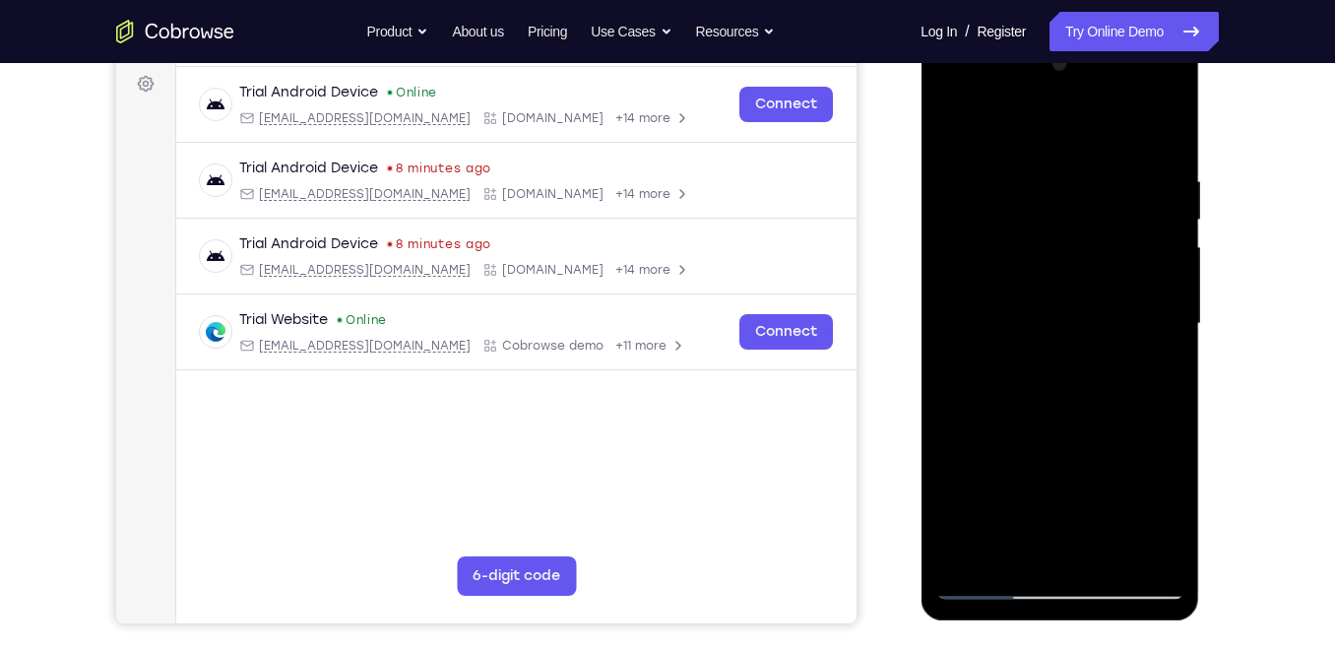
drag, startPoint x: 999, startPoint y: 480, endPoint x: 1164, endPoint y: 467, distance: 165.0
click at [1164, 467] on div at bounding box center [1059, 323] width 248 height 551
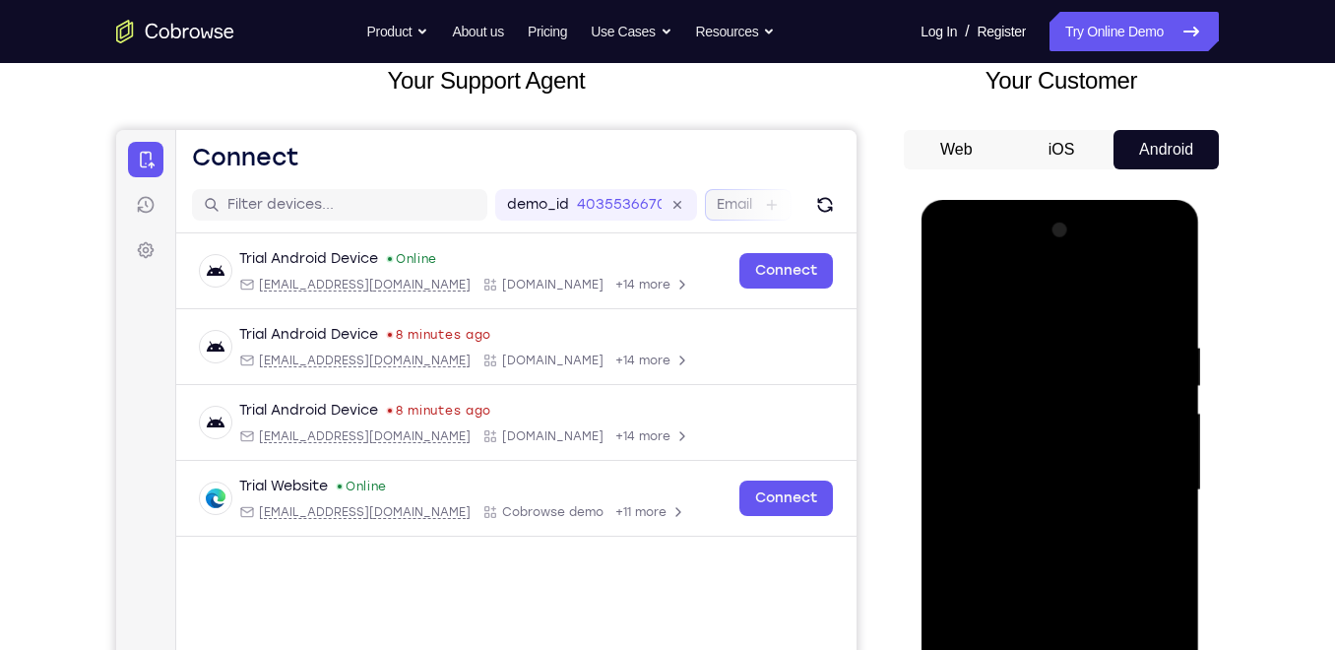
scroll to position [0, 0]
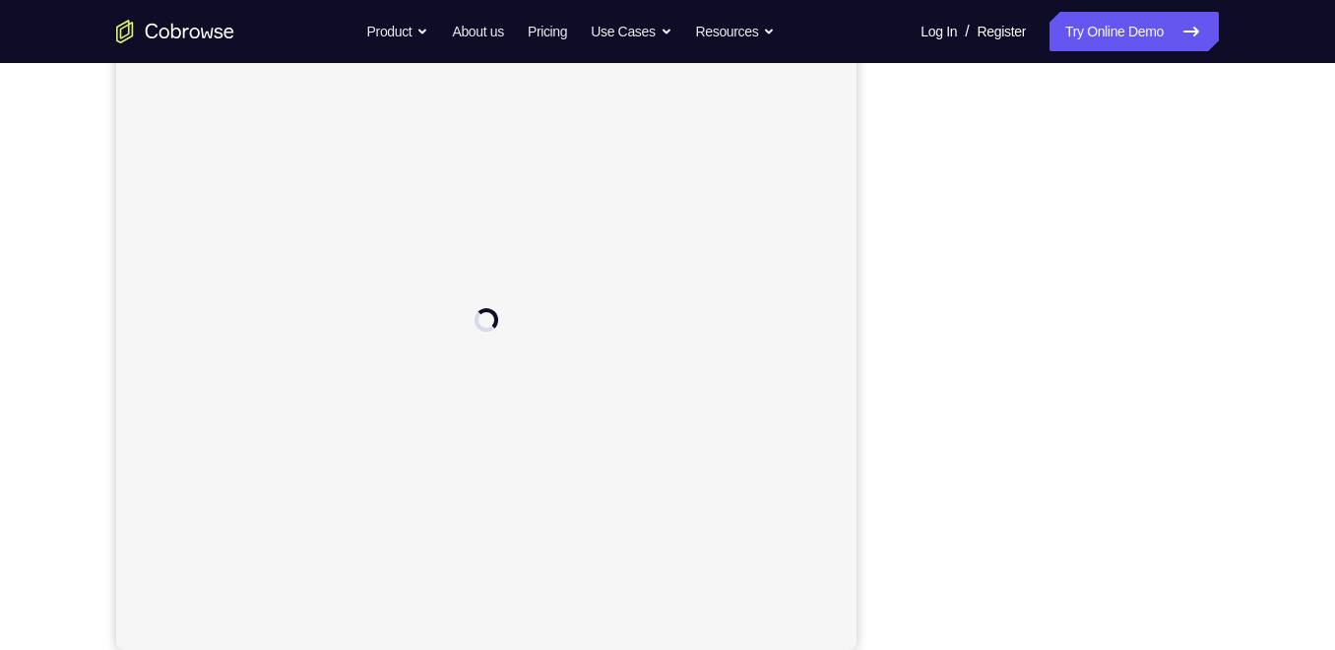
scroll to position [267, 0]
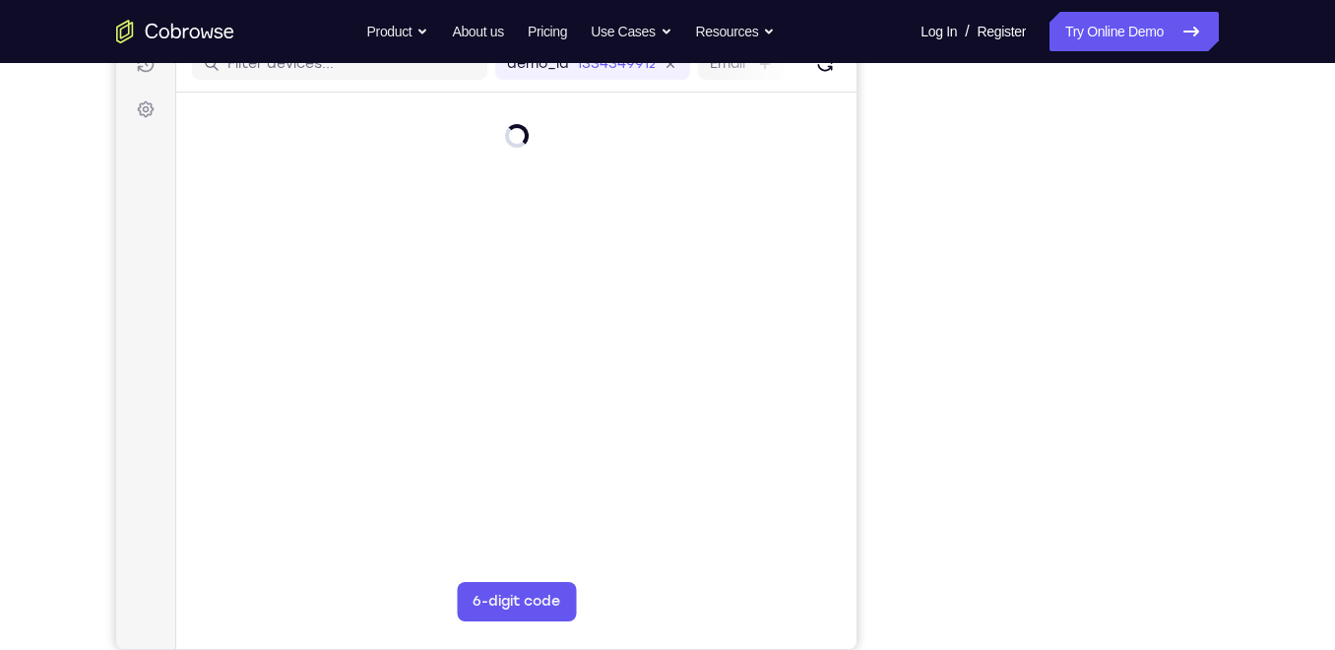
click at [1242, 300] on div "Your Support Agent Your Customer Web iOS Android Next Steps We’d be happy to gi…" at bounding box center [667, 445] width 1260 height 1299
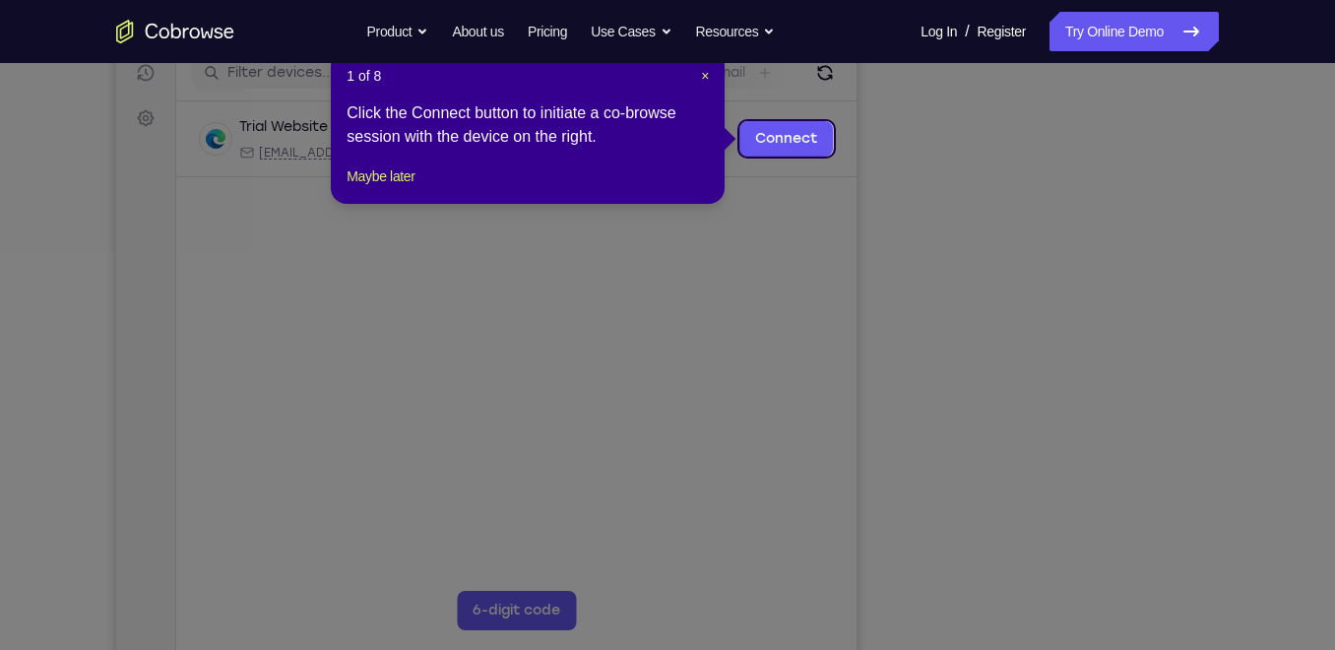
scroll to position [259, 0]
click at [705, 79] on span "×" at bounding box center [705, 75] width 8 height 16
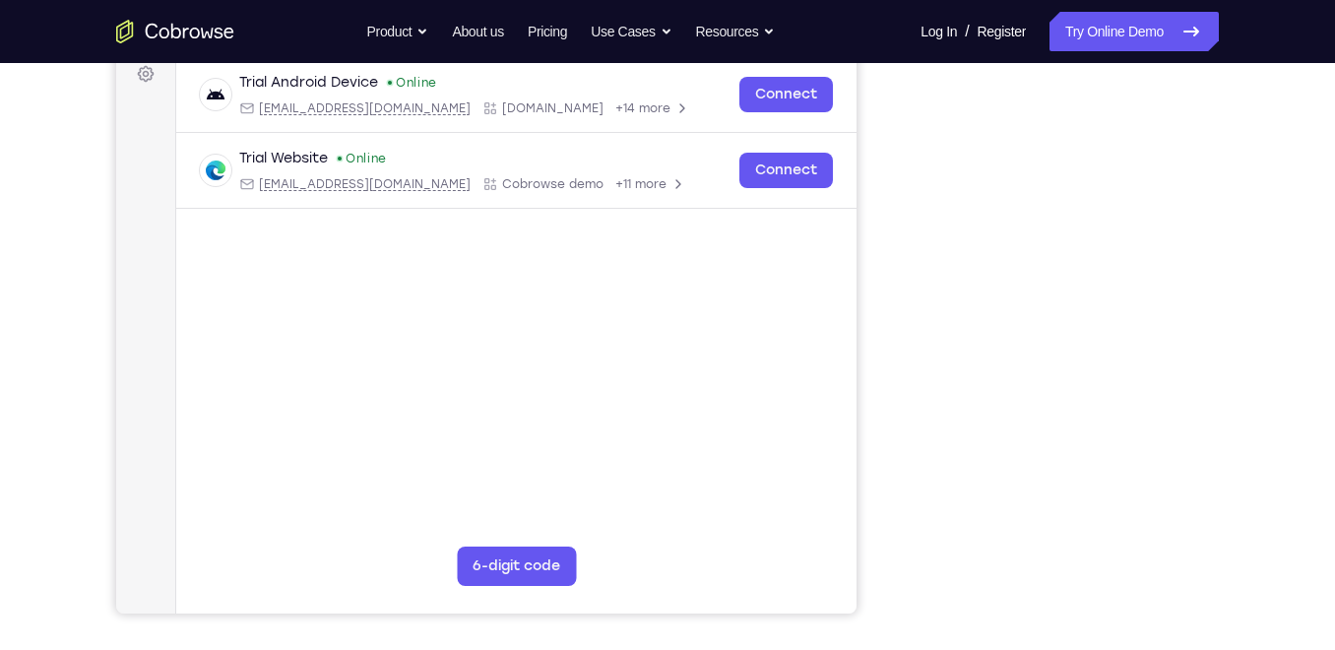
scroll to position [301, 0]
